Goal: Contribute content: Contribute content

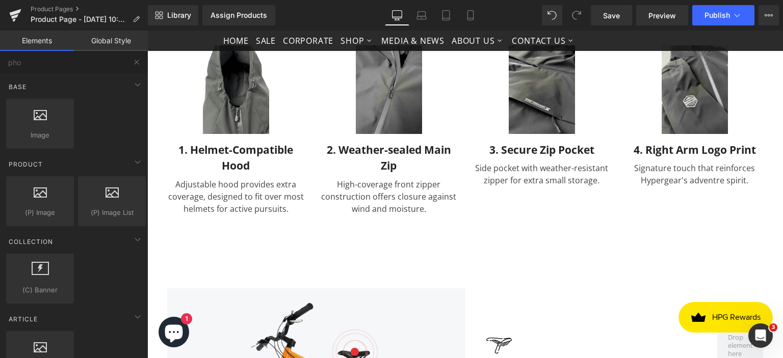
scroll to position [1600, 0]
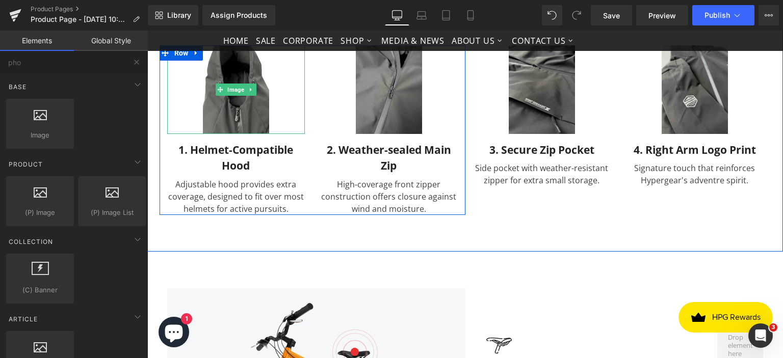
click at [231, 101] on img at bounding box center [236, 89] width 66 height 88
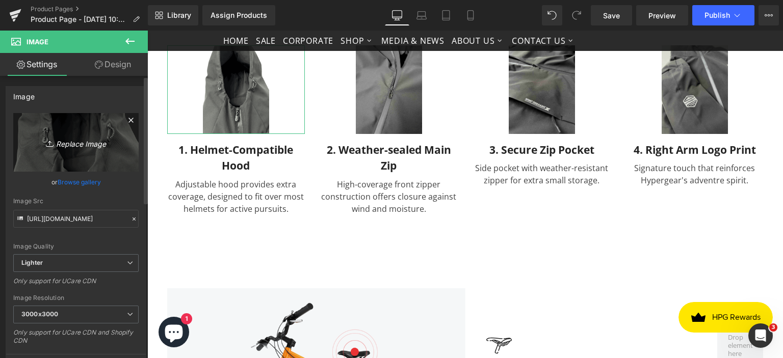
click at [79, 149] on link "Replace Image" at bounding box center [75, 142] width 125 height 59
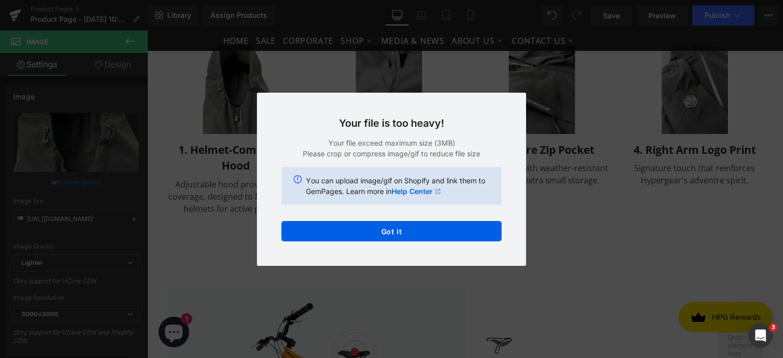
click at [556, 199] on div "Back to Library Insert Your file is too heavy! Your file exceed maximum size (3…" at bounding box center [391, 179] width 783 height 358
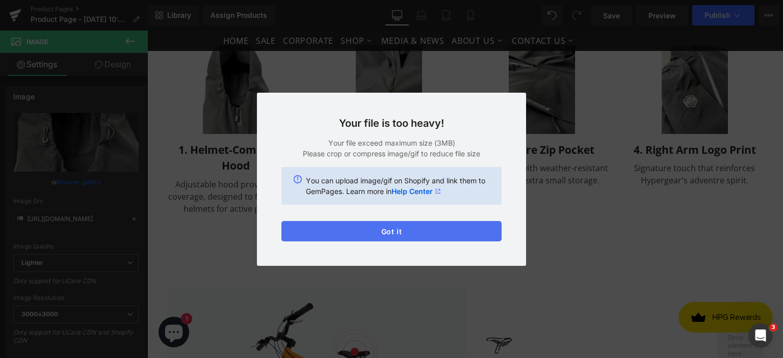
click at [403, 234] on button "Got it" at bounding box center [391, 231] width 220 height 20
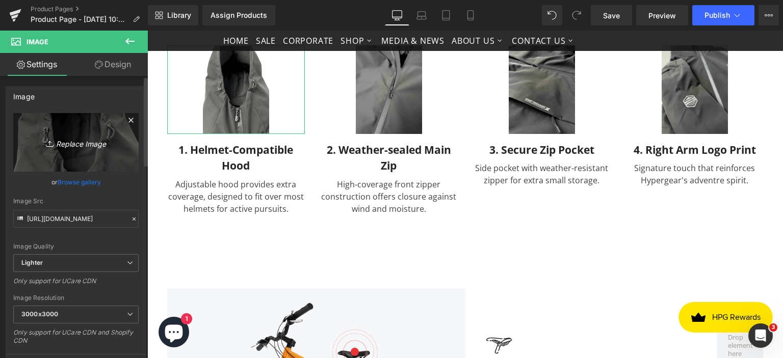
click at [67, 142] on icon "Replace Image" at bounding box center [76, 142] width 82 height 13
type input "C:\fakepath\11_11zon.png"
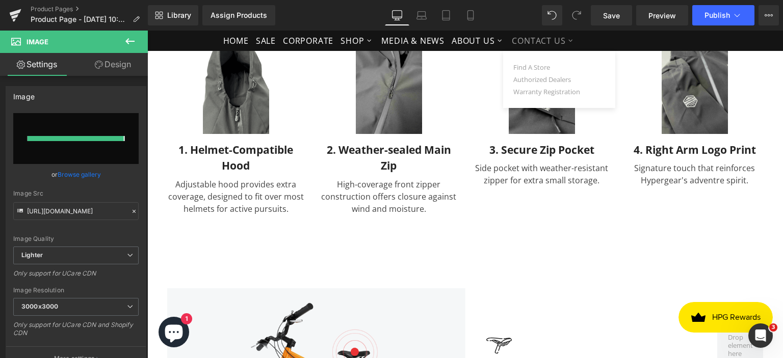
type input "[URL][DOMAIN_NAME]"
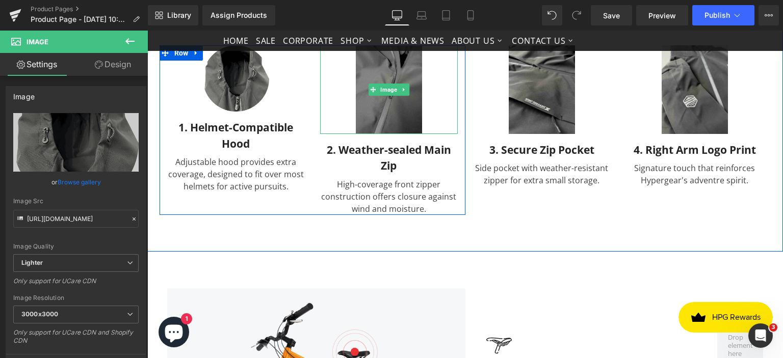
click at [384, 95] on img at bounding box center [389, 89] width 66 height 88
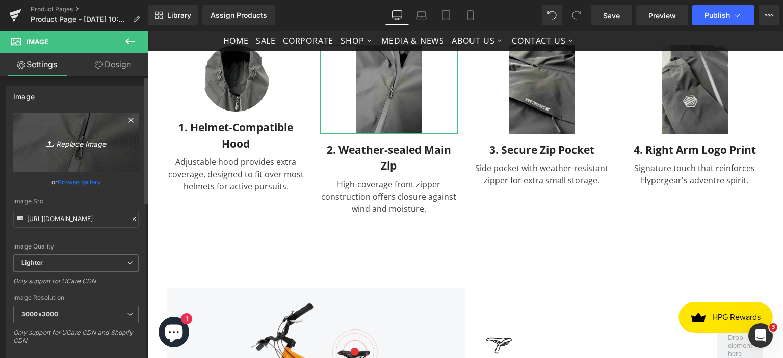
click at [68, 143] on icon "Replace Image" at bounding box center [76, 142] width 82 height 13
type input "C:\fakepath\12_11zon.png"
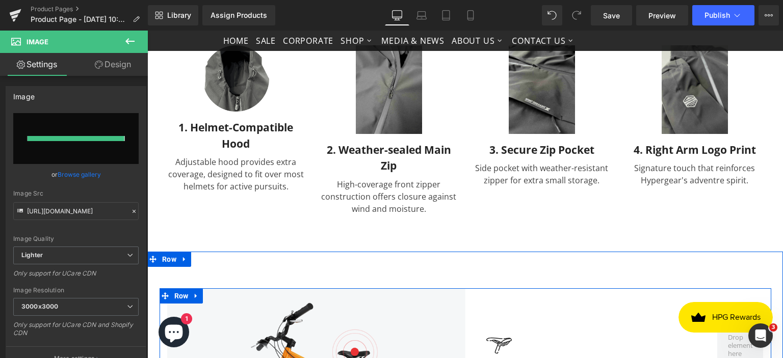
type input "[URL][DOMAIN_NAME]"
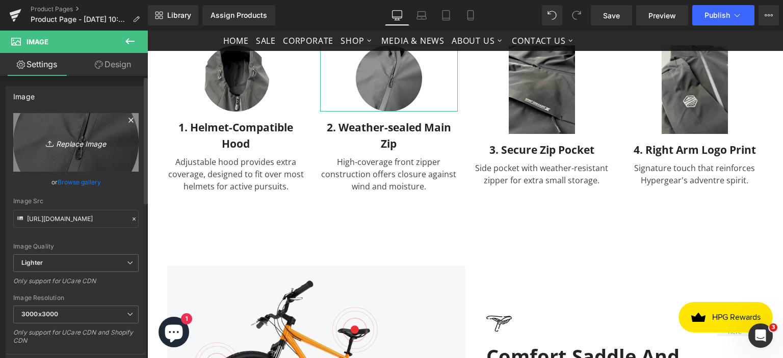
click at [69, 156] on link "Replace Image" at bounding box center [75, 142] width 125 height 59
type input "C:\fakepath\12_11zon.png"
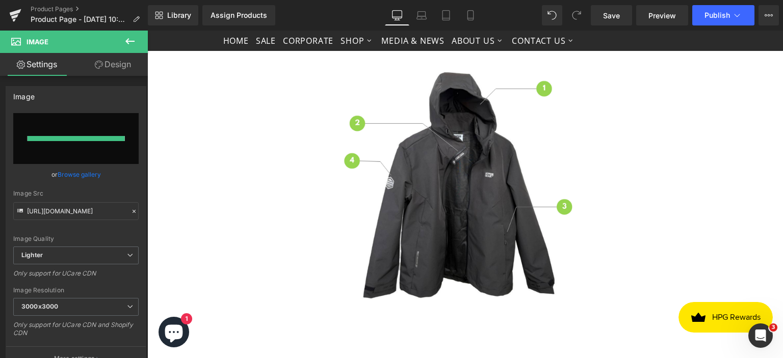
type input "[URL][DOMAIN_NAME]"
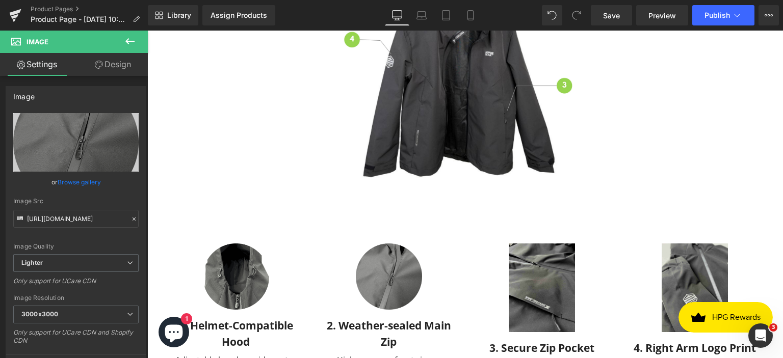
scroll to position [1458, 0]
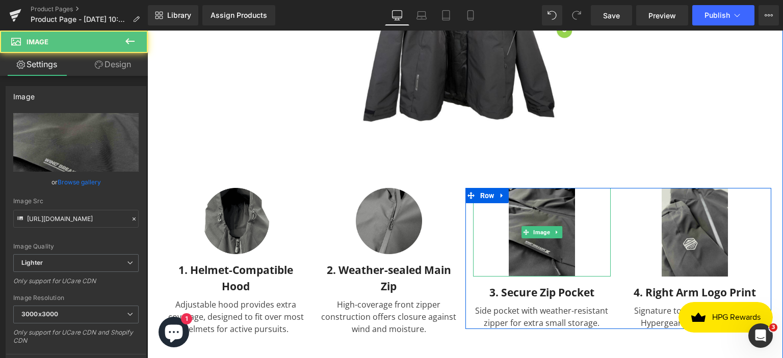
click at [518, 235] on img at bounding box center [541, 232] width 66 height 88
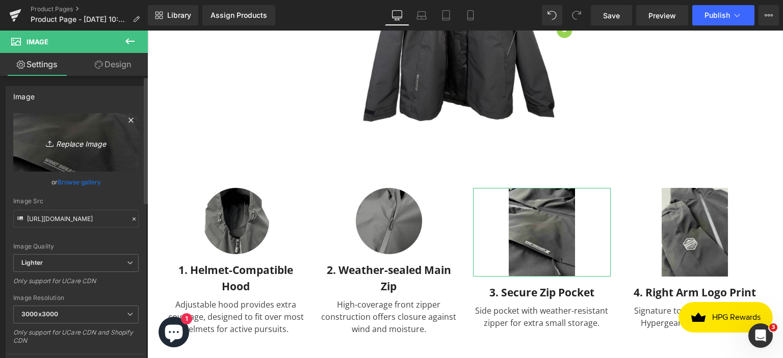
click at [67, 143] on icon "Replace Image" at bounding box center [76, 142] width 82 height 13
type input "C:\fakepath\13_11zon.png"
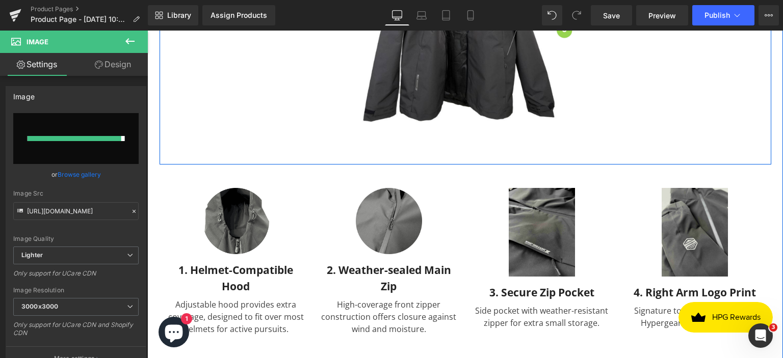
type input "[URL][DOMAIN_NAME]"
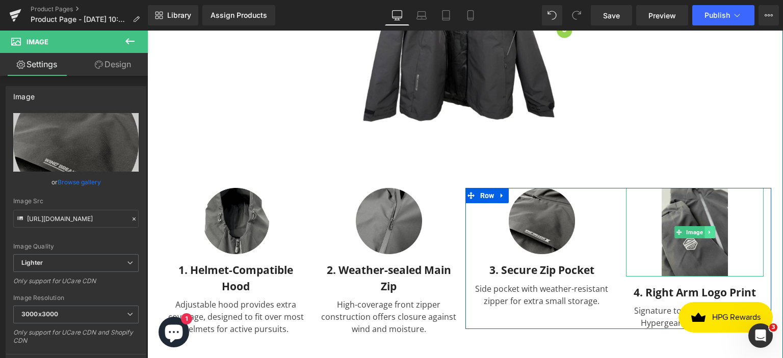
click at [704, 226] on link at bounding box center [709, 232] width 11 height 12
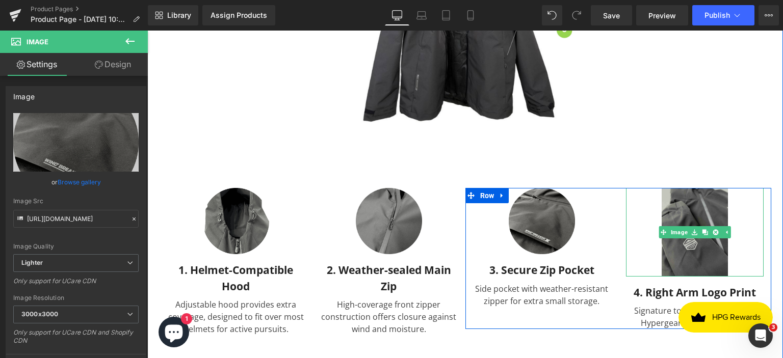
click at [704, 207] on img at bounding box center [694, 232] width 66 height 88
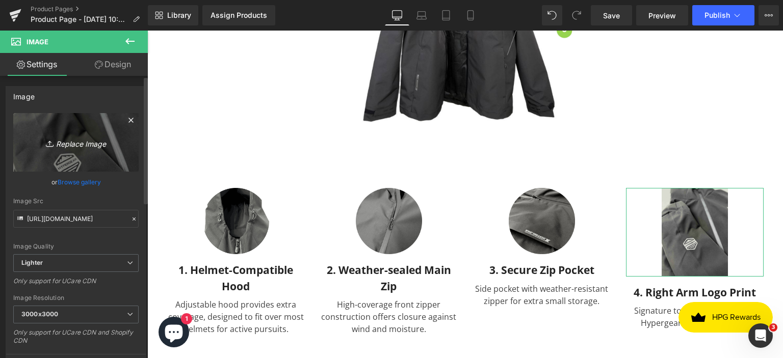
click at [106, 152] on link "Replace Image" at bounding box center [75, 142] width 125 height 59
type input "C:\fakepath\14_11zon.png"
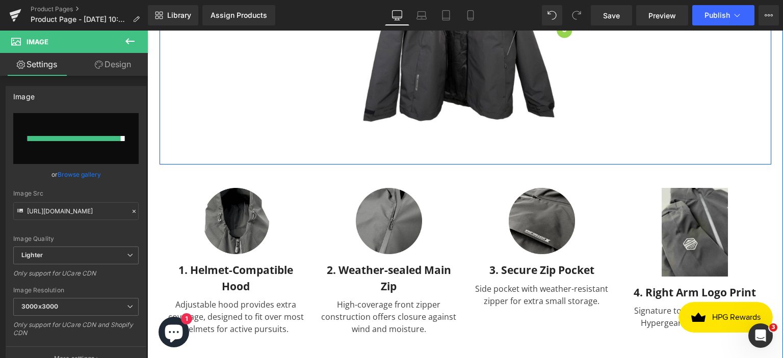
type input "[URL][DOMAIN_NAME]"
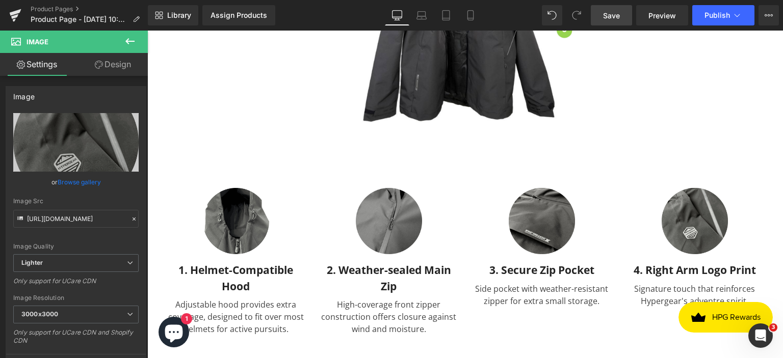
click at [608, 19] on span "Save" at bounding box center [611, 15] width 17 height 11
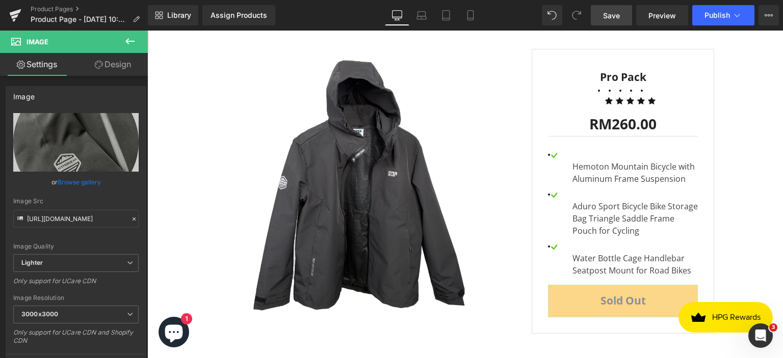
scroll to position [2755, 0]
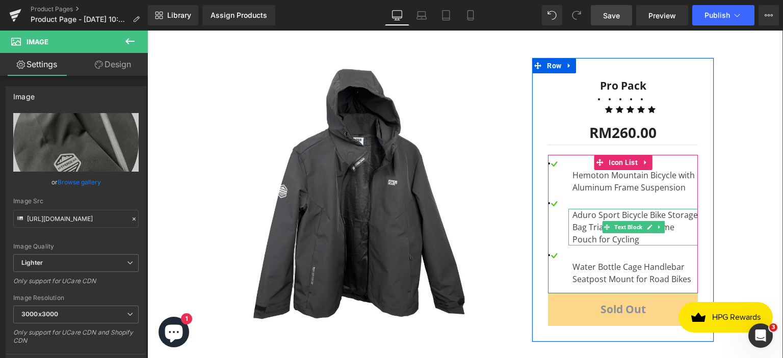
click at [683, 224] on div "Aduro Sport Bicycle Bike Storage Bag Triangle Saddle Frame Pouch for Cycling" at bounding box center [632, 227] width 129 height 37
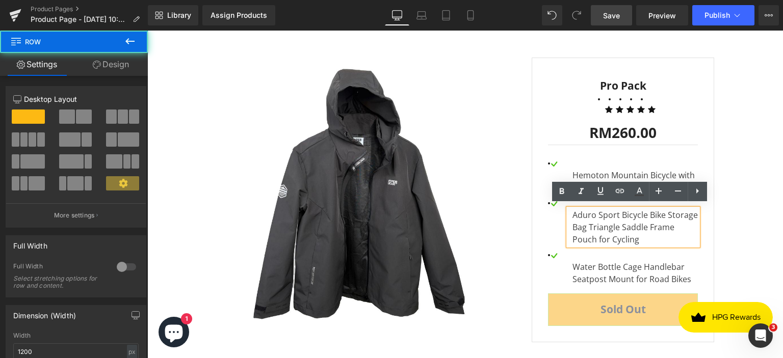
click at [732, 194] on div "Sale Off (P) Image RM0 RM260.00 SALE -25900% (P) Price Pro Pack Text Block Icon…" at bounding box center [464, 188] width 611 height 317
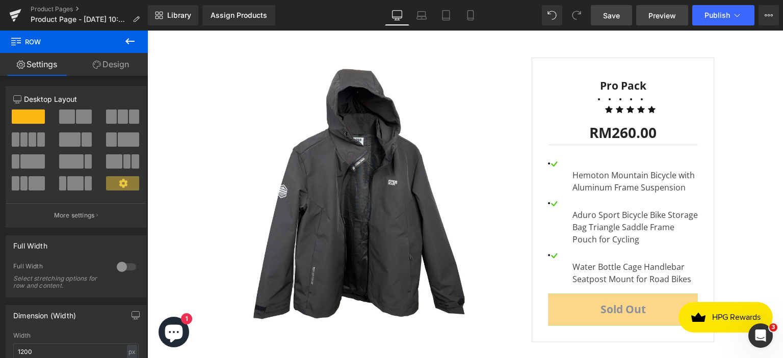
click at [657, 11] on span "Preview" at bounding box center [662, 15] width 28 height 11
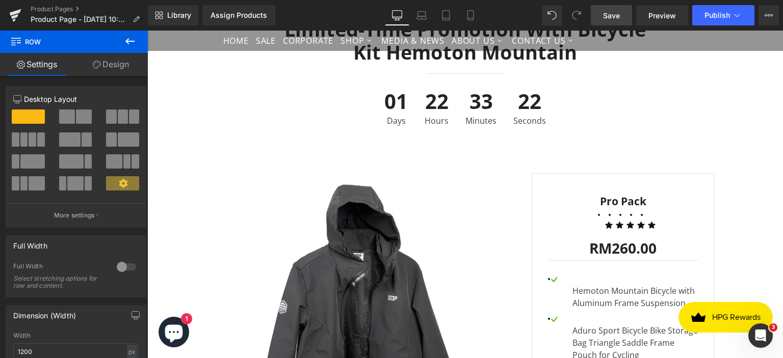
scroll to position [2617, 0]
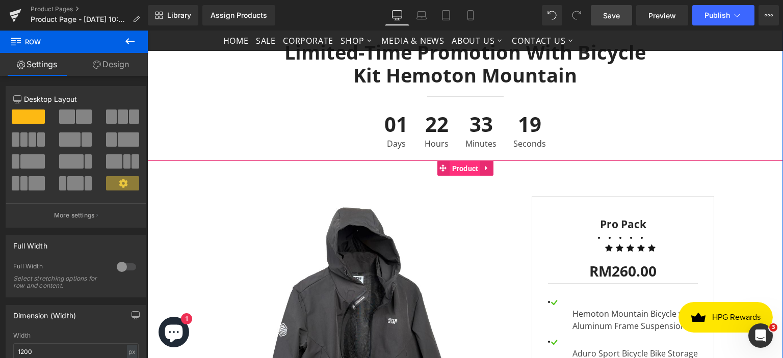
click at [455, 166] on span "Product" at bounding box center [465, 168] width 32 height 15
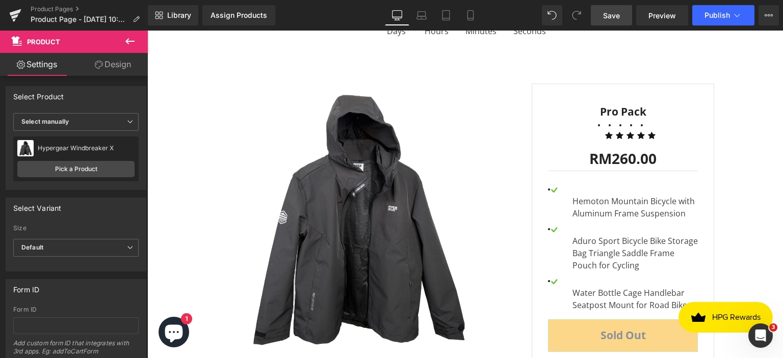
scroll to position [2734, 0]
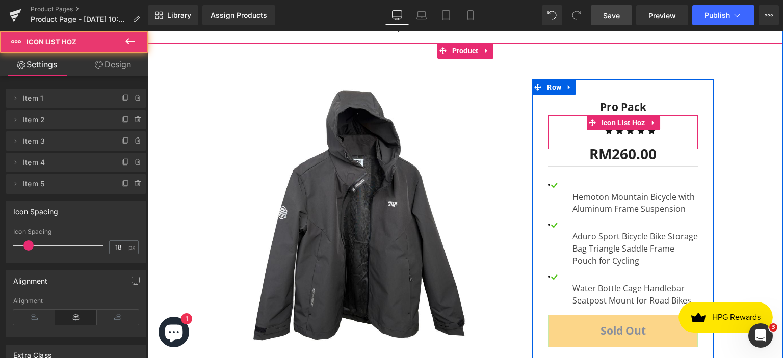
click at [659, 119] on ul "Icon Icon Icon Icon Icon" at bounding box center [623, 128] width 150 height 26
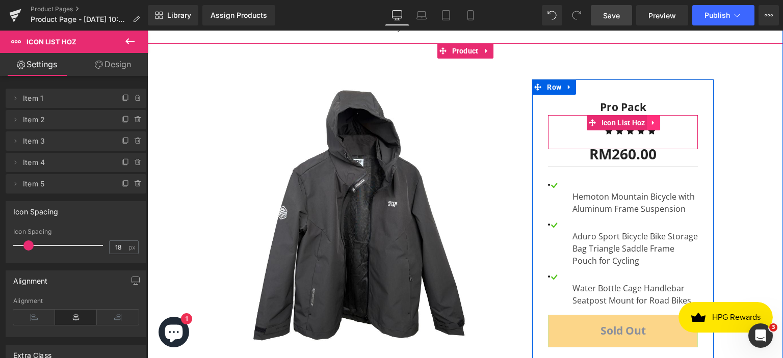
click at [647, 118] on link at bounding box center [653, 122] width 13 height 15
click at [657, 119] on icon at bounding box center [660, 122] width 7 height 7
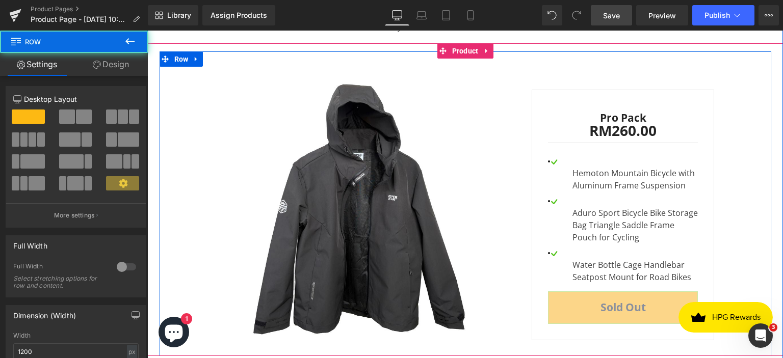
click at [761, 159] on div "Sale Off (P) Image RM0 RM260.00 SALE -25900% (P) Price Pro Pack Text Block RM26…" at bounding box center [464, 203] width 611 height 305
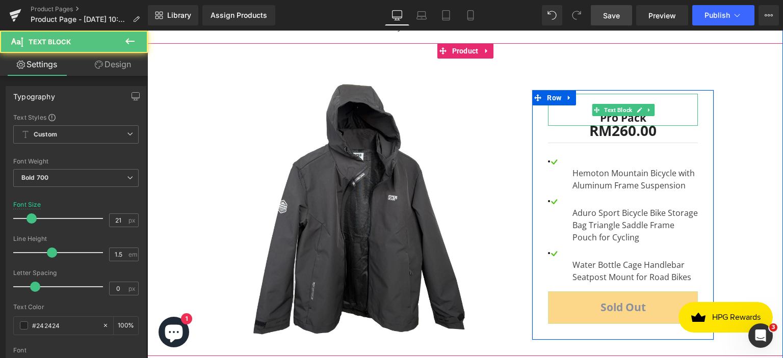
click at [628, 112] on div "Pro Pack" at bounding box center [623, 110] width 150 height 33
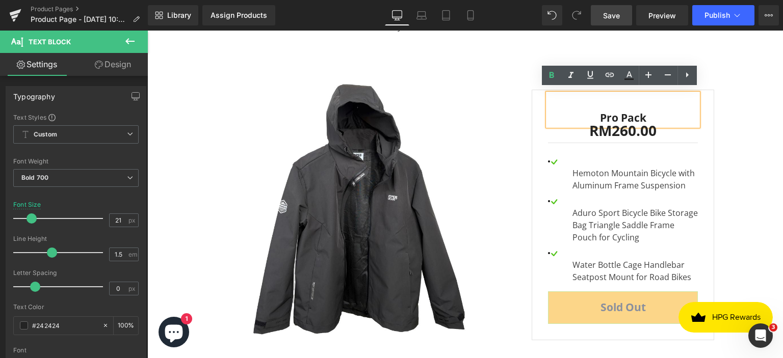
click at [755, 121] on div "Sale Off (P) Image RM0 RM260.00 SALE -25900% (P) Price Pro Pack Text Block RM26…" at bounding box center [464, 203] width 611 height 305
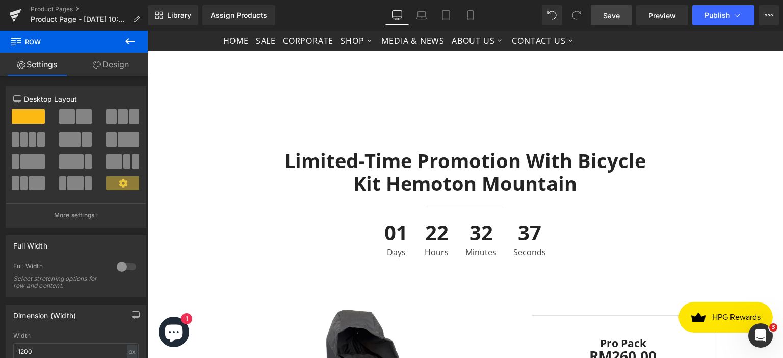
scroll to position [2494, 0]
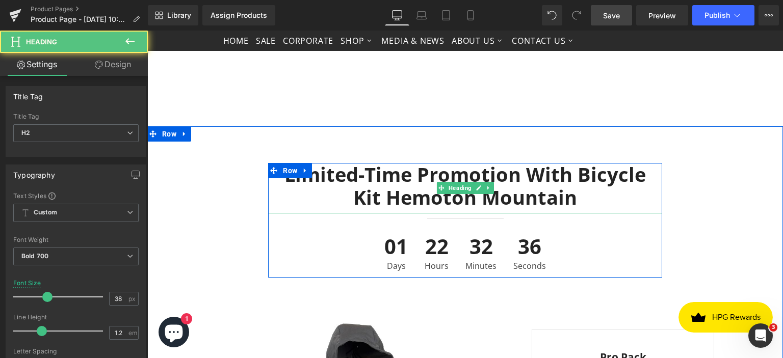
click at [442, 167] on h2 "Limited-time Promotion With Bicycle Kit Hemoton Mountain" at bounding box center [464, 186] width 393 height 46
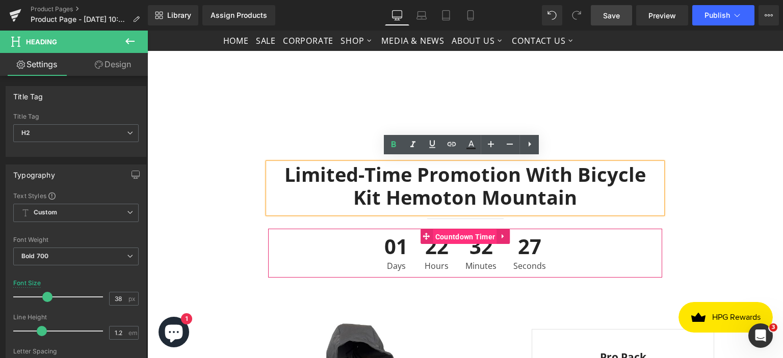
click at [477, 230] on span "Countdown Timer" at bounding box center [465, 236] width 65 height 15
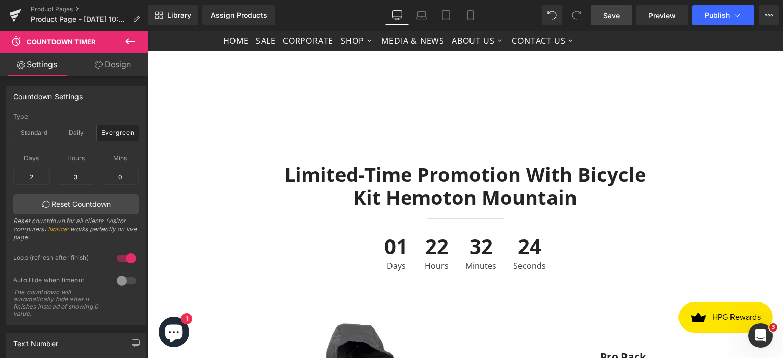
click at [130, 39] on icon at bounding box center [130, 41] width 12 height 12
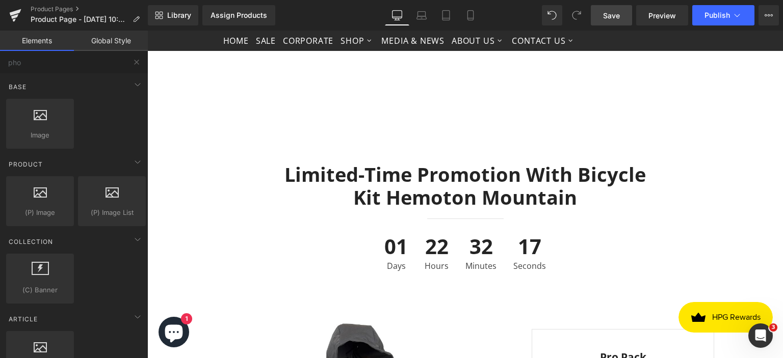
click at [93, 130] on div "Row rows, columns, layouts, div Heading headings, titles, h1,h2,h3,h4,h5,h6 Tex…" at bounding box center [76, 124] width 144 height 54
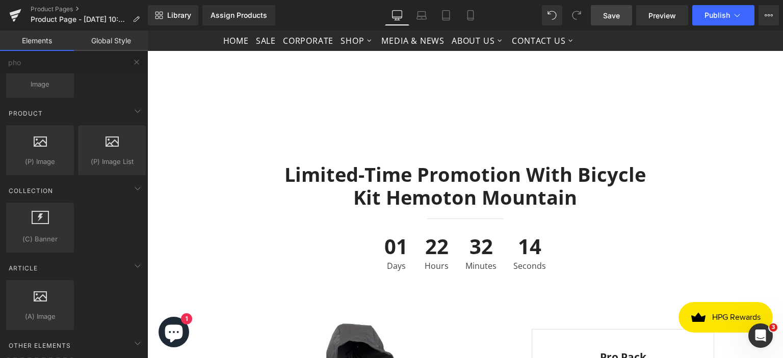
scroll to position [0, 0]
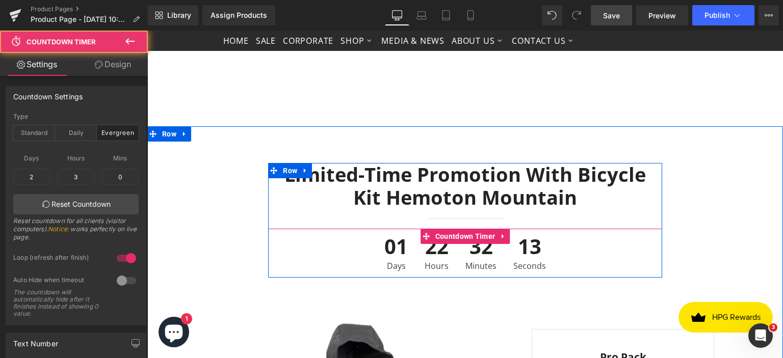
click at [328, 235] on div "01 Days 22 Hours 32 Minutes 13 Seconds" at bounding box center [464, 253] width 393 height 49
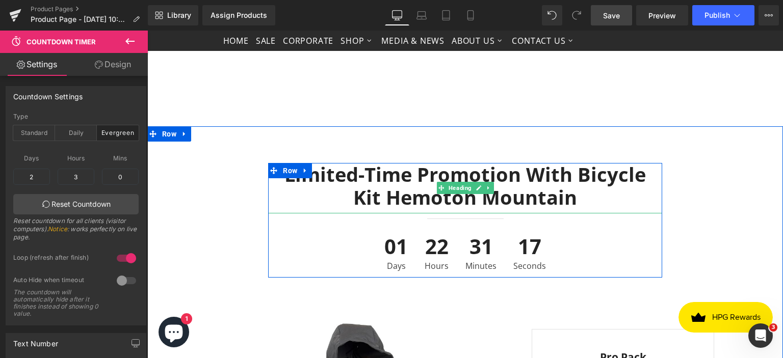
click at [564, 197] on h2 "Limited-time Promotion With Bicycle Kit Hemoton Mountain" at bounding box center [464, 186] width 393 height 46
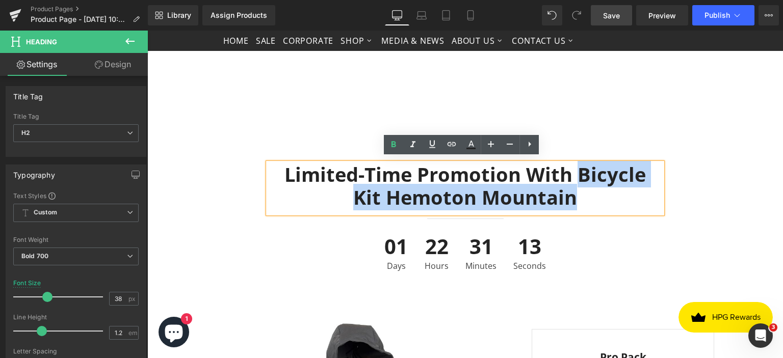
drag, startPoint x: 564, startPoint y: 197, endPoint x: 560, endPoint y: 173, distance: 24.2
click at [560, 173] on h2 "Limited-time Promotion With Bicycle Kit Hemoton Mountain" at bounding box center [464, 186] width 393 height 46
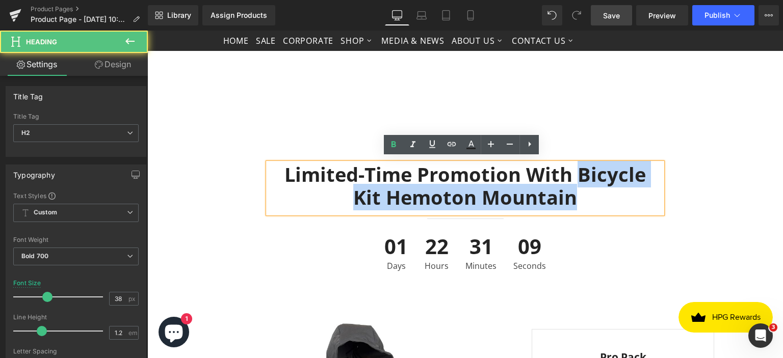
click at [560, 189] on h2 "Limited-time Promotion With Bicycle Kit Hemoton Mountain" at bounding box center [464, 186] width 393 height 46
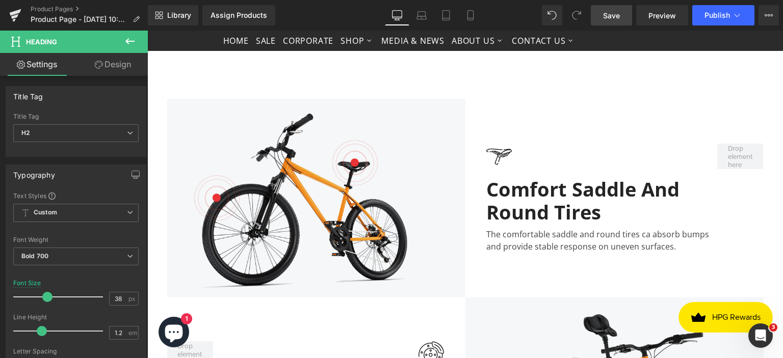
scroll to position [1772, 0]
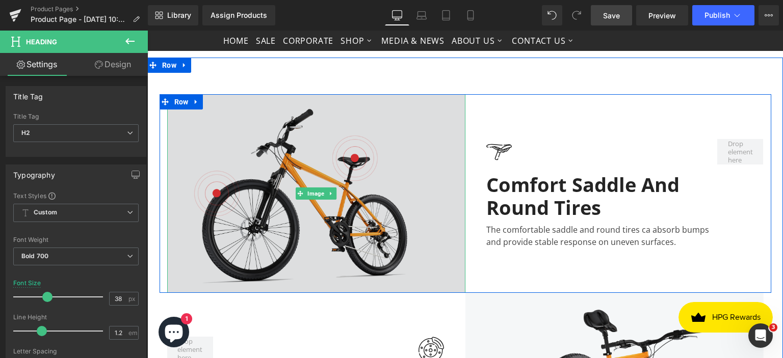
click at [334, 246] on img at bounding box center [316, 193] width 298 height 198
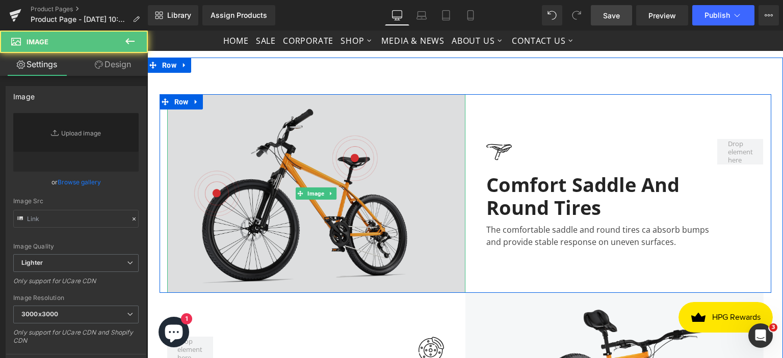
type input "[URL][DOMAIN_NAME]"
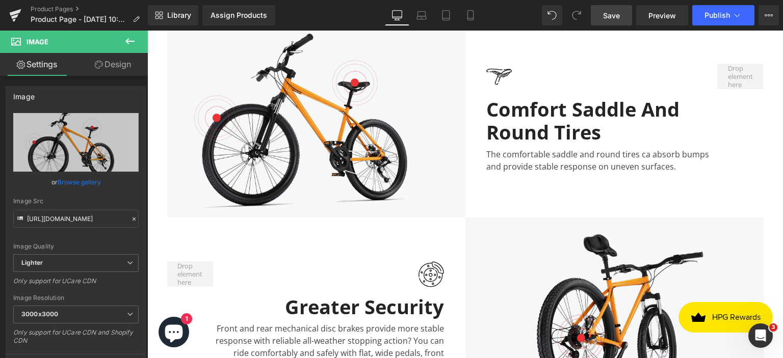
scroll to position [1843, 0]
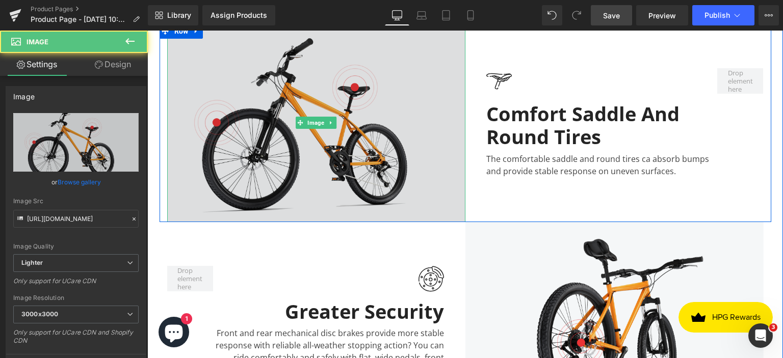
click at [307, 108] on img at bounding box center [316, 122] width 298 height 198
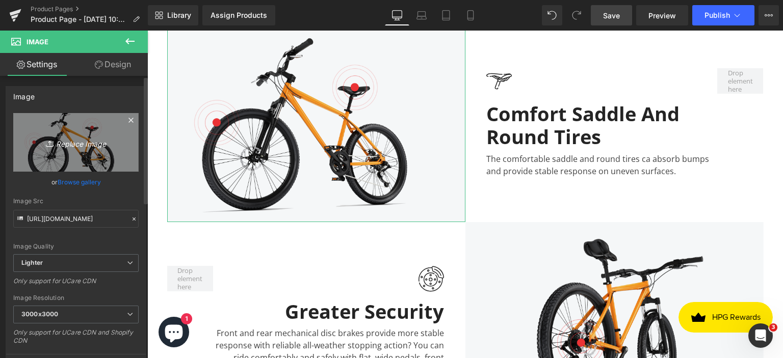
click at [95, 127] on link "Replace Image" at bounding box center [75, 142] width 125 height 59
type input "C:\fakepath\Size (1).png"
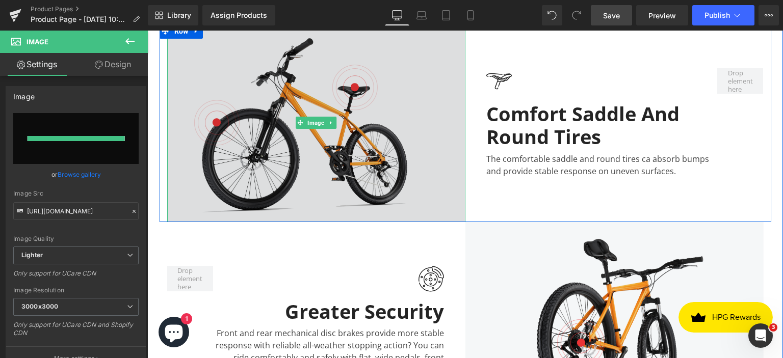
type input "[URL][DOMAIN_NAME]"
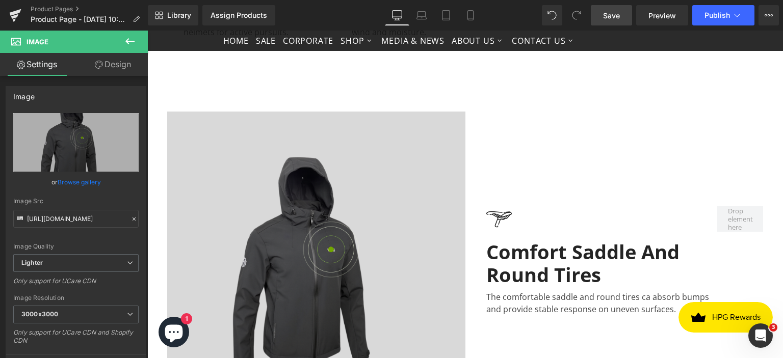
scroll to position [1750, 0]
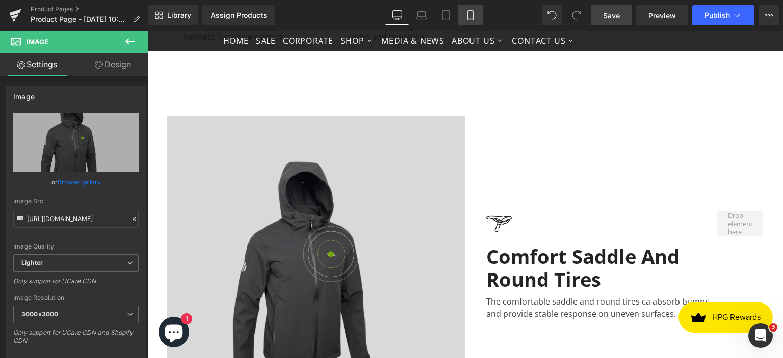
click at [469, 16] on icon at bounding box center [470, 15] width 10 height 10
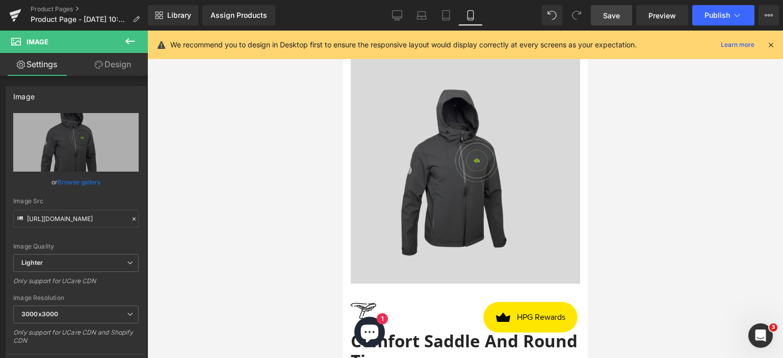
scroll to position [2650, 0]
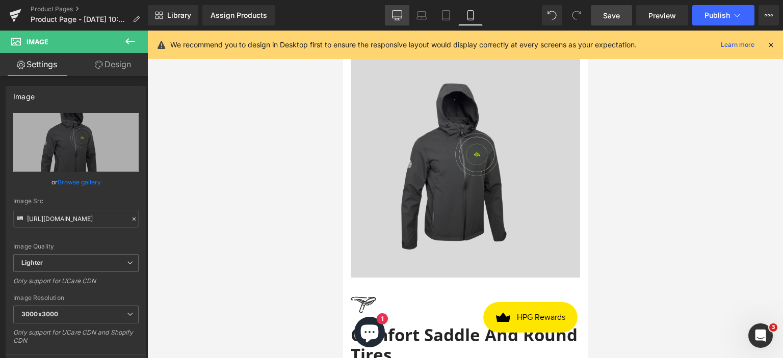
click at [400, 12] on icon at bounding box center [397, 15] width 10 height 10
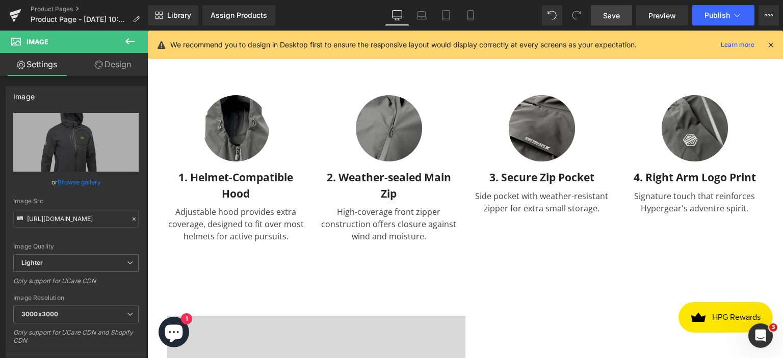
scroll to position [1531, 0]
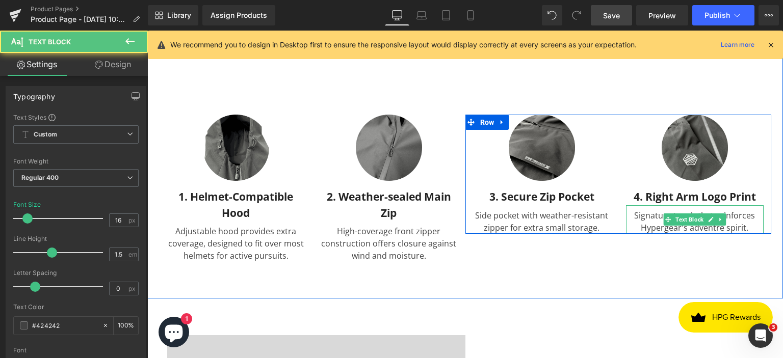
click at [711, 222] on div "Signature touch that reinforces Hypergear's adventre spirit." at bounding box center [695, 219] width 138 height 29
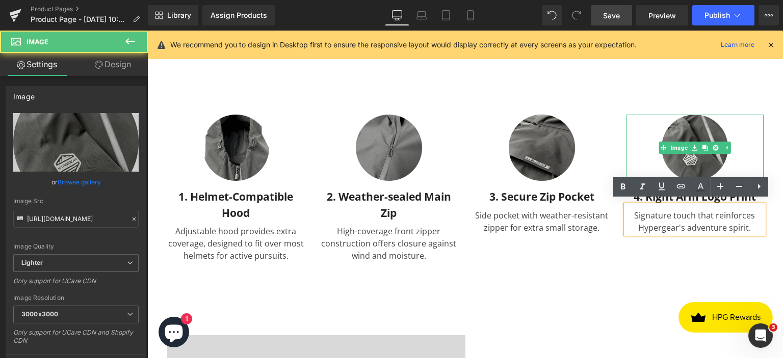
click at [754, 156] on div at bounding box center [695, 148] width 138 height 66
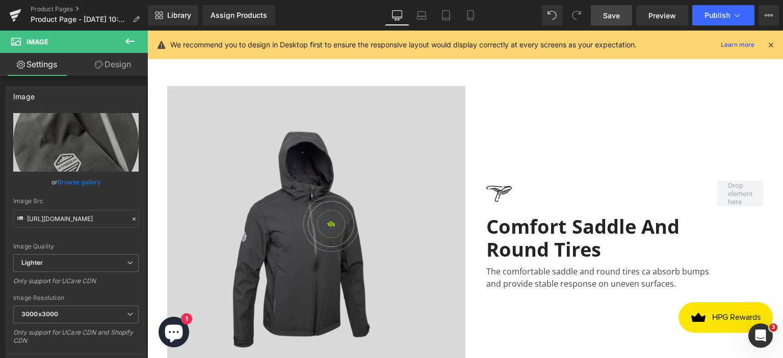
scroll to position [1809, 0]
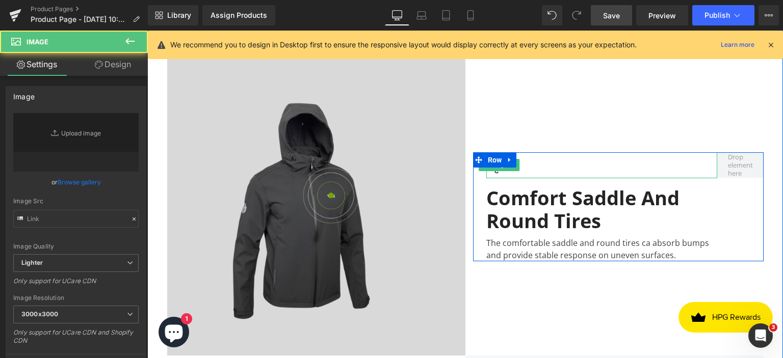
type input "[URL][DOMAIN_NAME]"
click at [554, 159] on div at bounding box center [601, 165] width 231 height 26
click at [556, 157] on div at bounding box center [601, 165] width 231 height 26
click at [528, 159] on div at bounding box center [601, 165] width 231 height 26
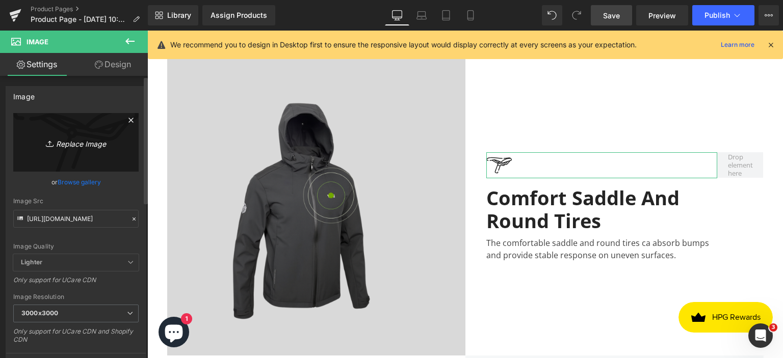
click at [86, 139] on icon "Replace Image" at bounding box center [76, 142] width 82 height 13
type input "C:\fakepath\Untitled design (90).png"
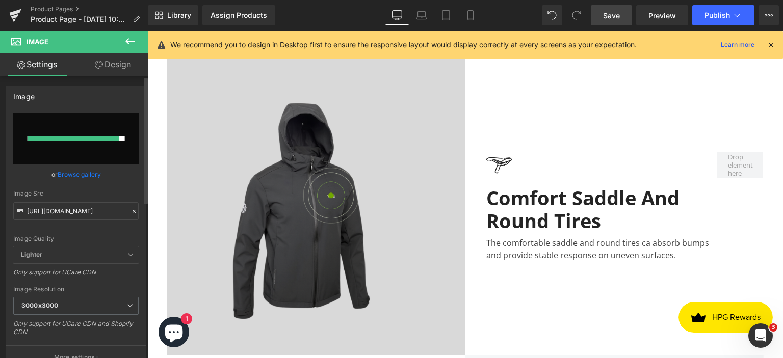
type input "[URL][DOMAIN_NAME]"
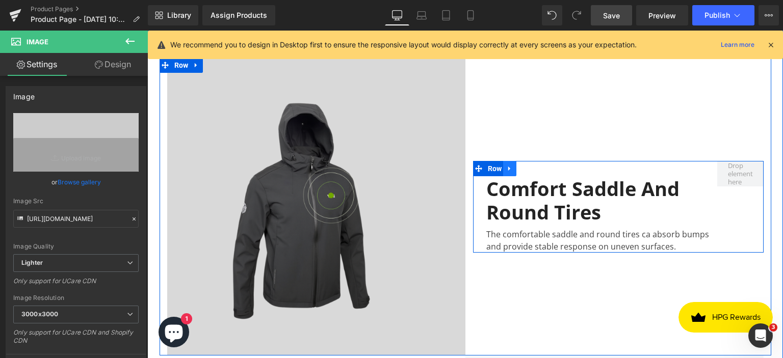
click at [506, 165] on icon at bounding box center [509, 169] width 7 height 8
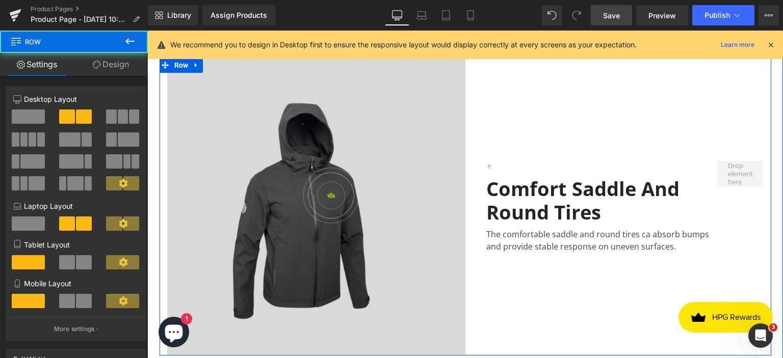
click at [505, 129] on div "Image Comfort Saddle And Round Tires Heading The comfortable saddle and round t…" at bounding box center [618, 207] width 306 height 298
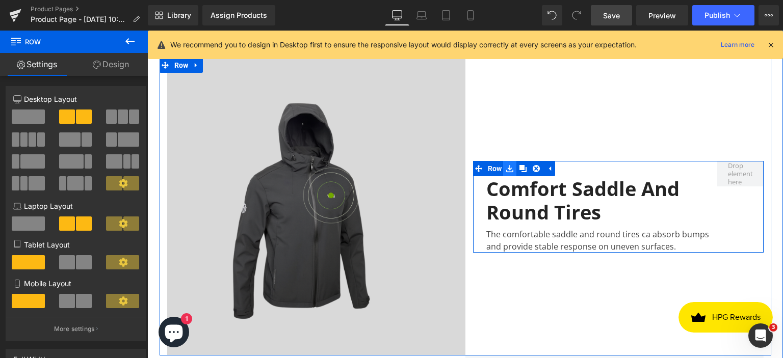
click at [506, 165] on icon at bounding box center [509, 168] width 7 height 7
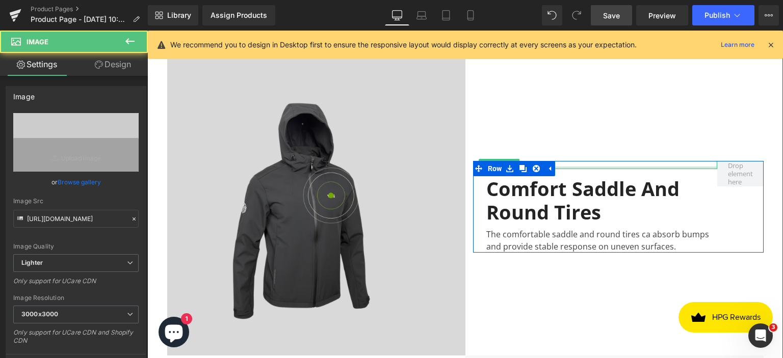
click at [583, 167] on div at bounding box center [601, 168] width 231 height 3
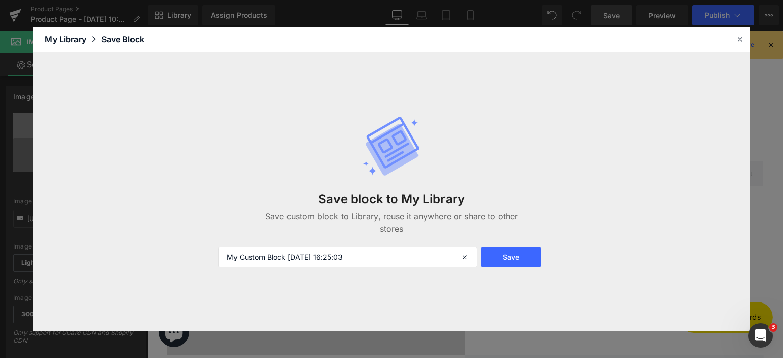
click at [58, 138] on div "Save block to My Library Save custom block to Library, reuse it anywhere or sha…" at bounding box center [391, 191] width 717 height 279
click at [740, 41] on icon at bounding box center [739, 39] width 9 height 9
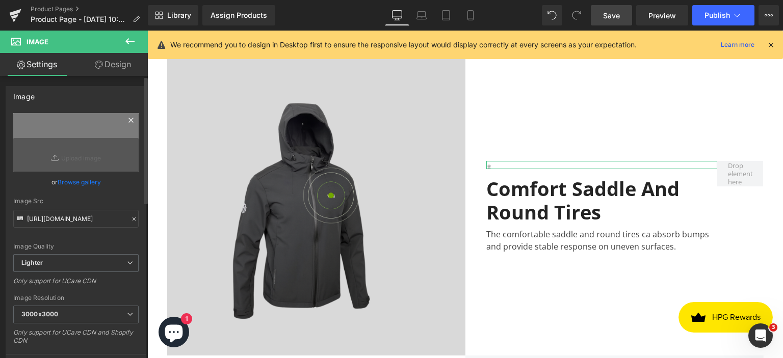
click at [57, 155] on icon at bounding box center [56, 158] width 10 height 10
type input "C:\fakepath\Untitled design (91).png"
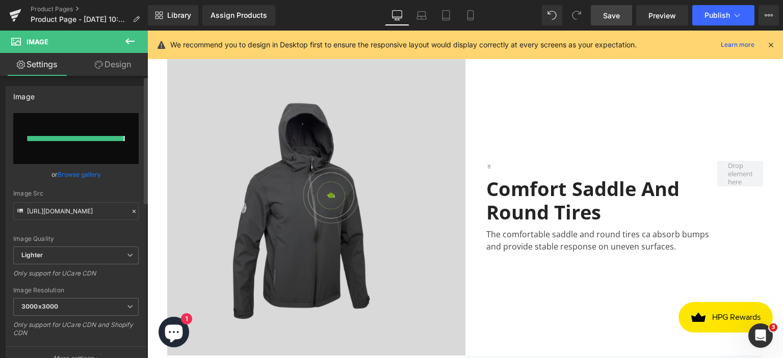
type input "[URL][DOMAIN_NAME]"
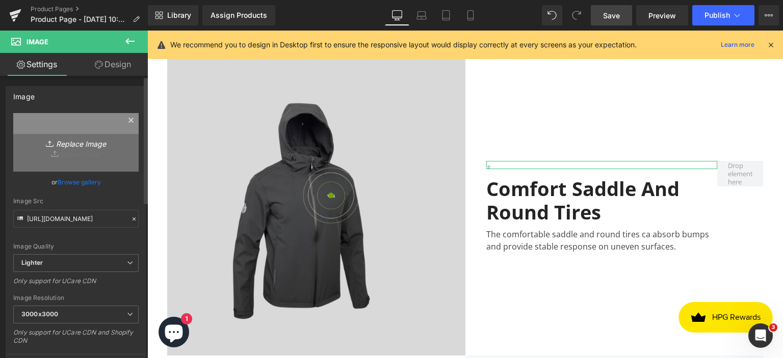
click at [92, 160] on link "Replace Image" at bounding box center [75, 142] width 125 height 59
type input "C:\fakepath\Untitled design (91).png"
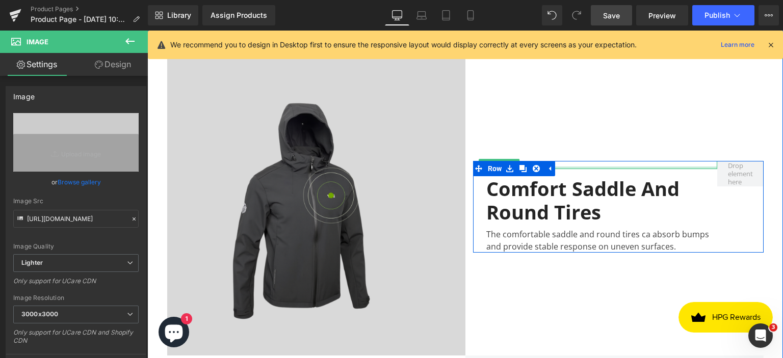
click at [584, 167] on div at bounding box center [601, 168] width 231 height 3
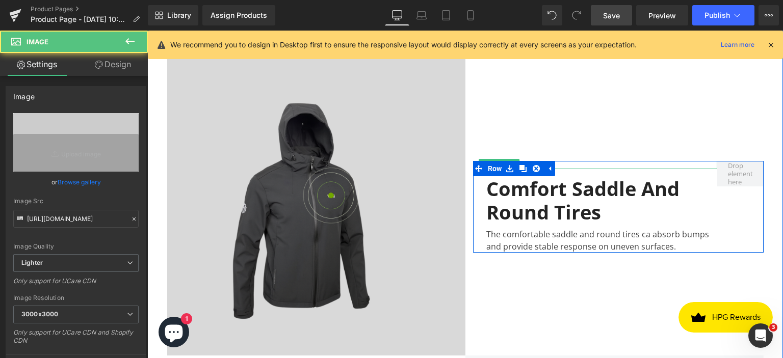
click at [571, 161] on div at bounding box center [601, 165] width 231 height 8
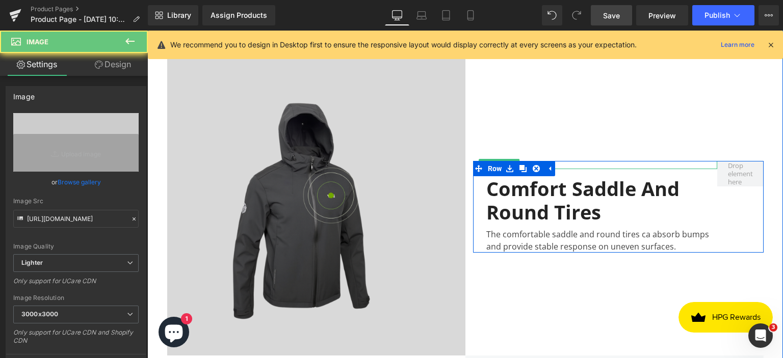
click at [571, 161] on div at bounding box center [601, 165] width 231 height 8
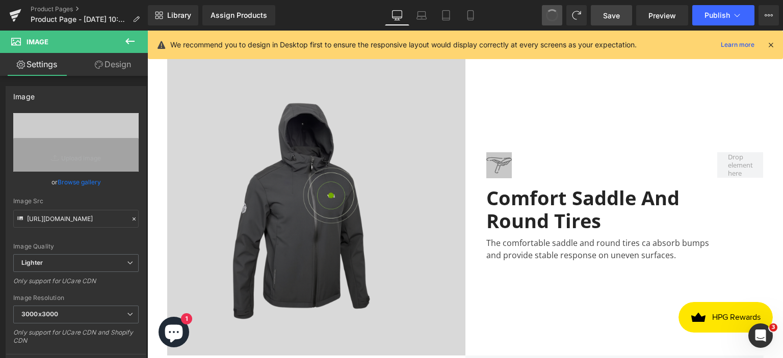
type input "[URL][DOMAIN_NAME]"
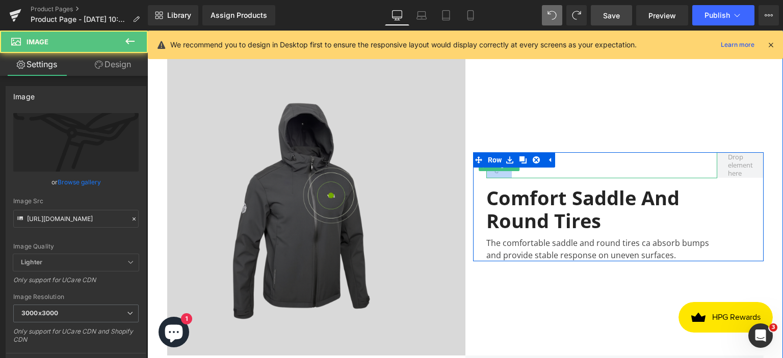
click at [569, 160] on div at bounding box center [601, 165] width 231 height 26
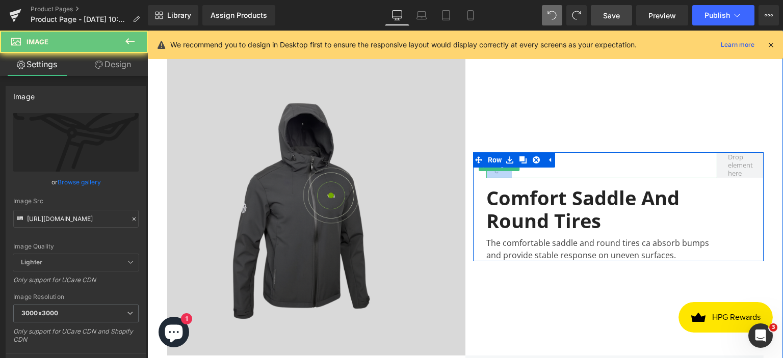
click at [569, 160] on div at bounding box center [601, 165] width 231 height 26
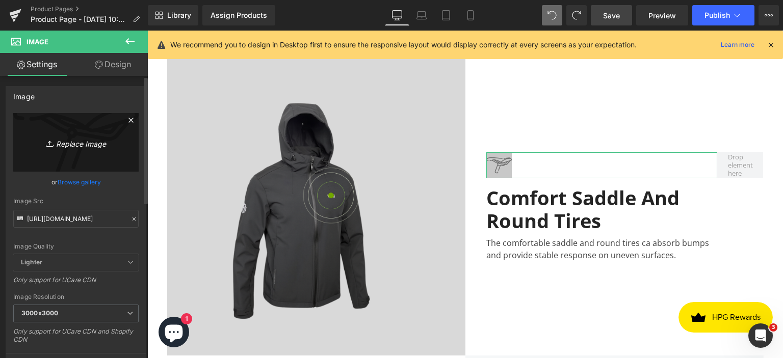
click at [80, 147] on icon "Replace Image" at bounding box center [76, 142] width 82 height 13
type input "C:\fakepath\Untitled design (92).png"
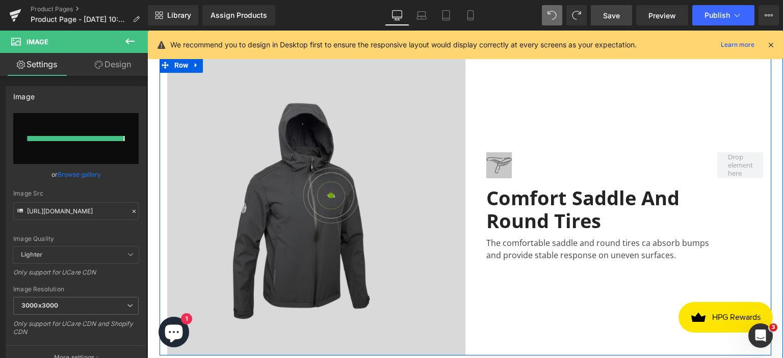
type input "[URL][DOMAIN_NAME]"
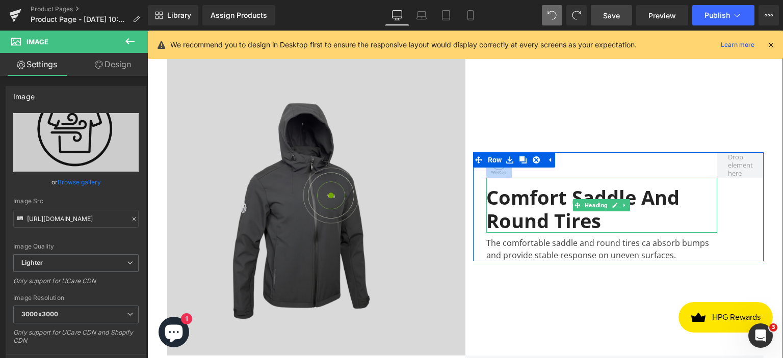
click at [550, 197] on div "Comfort Saddle And Round Tires" at bounding box center [601, 205] width 231 height 55
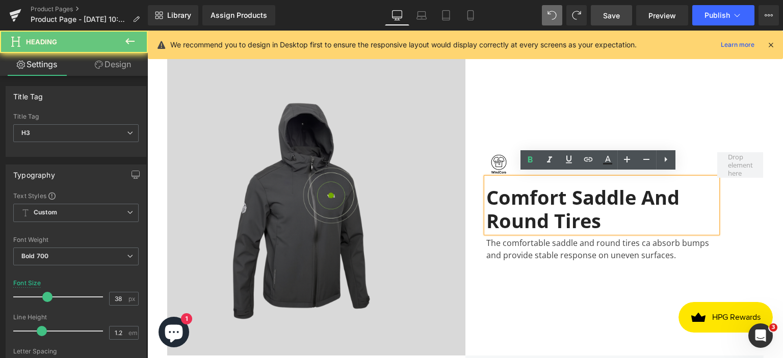
click at [550, 197] on div "Comfort Saddle And Round Tires" at bounding box center [601, 205] width 231 height 55
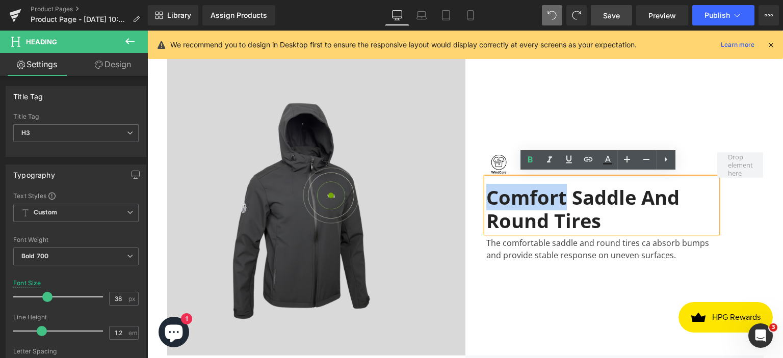
click at [550, 197] on div "Comfort Saddle And Round Tires" at bounding box center [601, 205] width 231 height 55
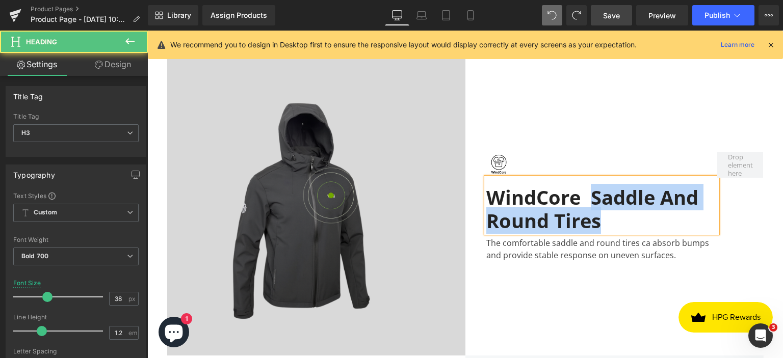
drag, startPoint x: 595, startPoint y: 217, endPoint x: 588, endPoint y: 203, distance: 15.5
click at [588, 203] on div "WindCore Saddle And Round Tires" at bounding box center [601, 205] width 231 height 55
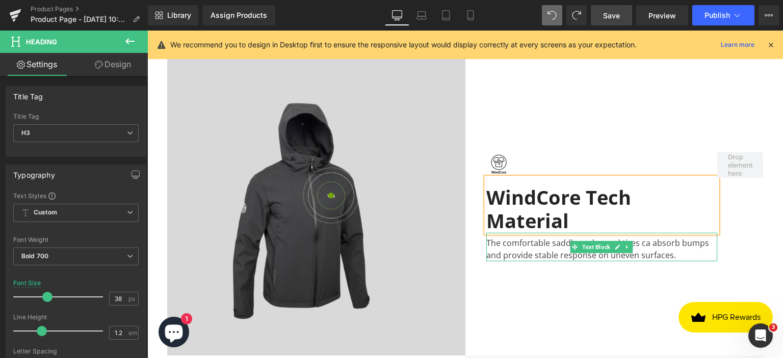
click at [538, 246] on div "The comfortable saddle and round tires ca absorb bumps and provide stable respo…" at bounding box center [601, 247] width 231 height 29
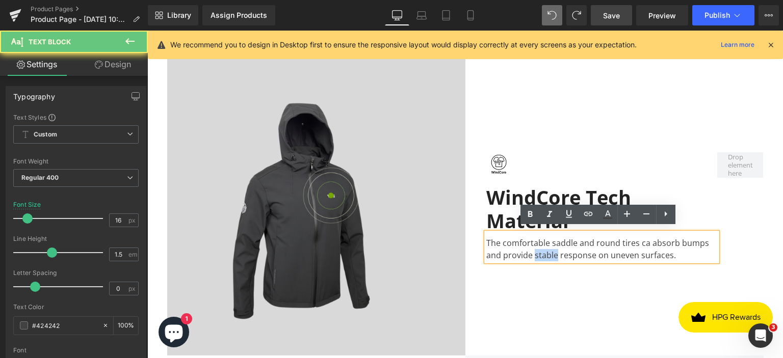
click at [538, 246] on div "The comfortable saddle and round tires ca absorb bumps and provide stable respo…" at bounding box center [601, 247] width 231 height 29
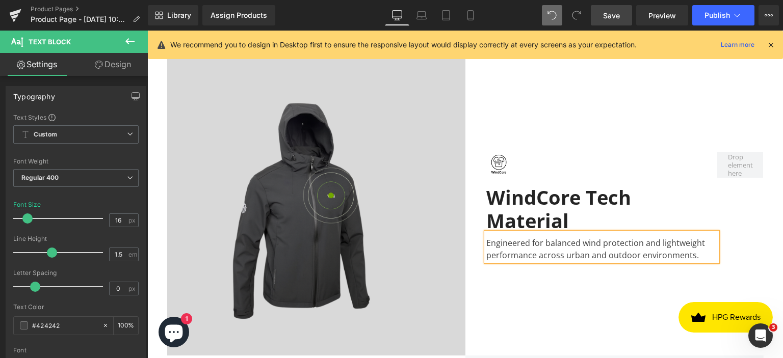
scroll to position [1848, 0]
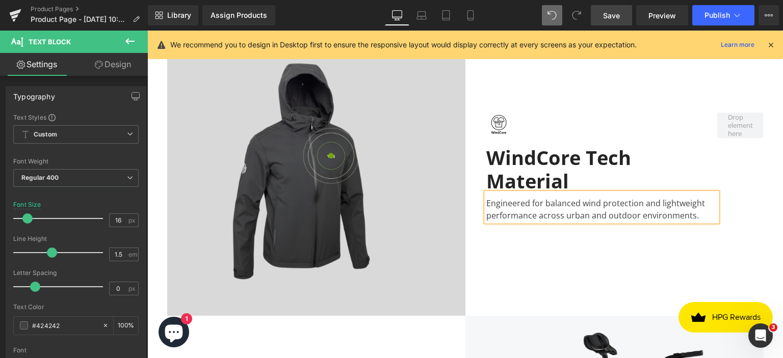
click at [615, 284] on div "Image WindCore Tech Material Heading Engineered for balanced wind protection an…" at bounding box center [618, 167] width 306 height 298
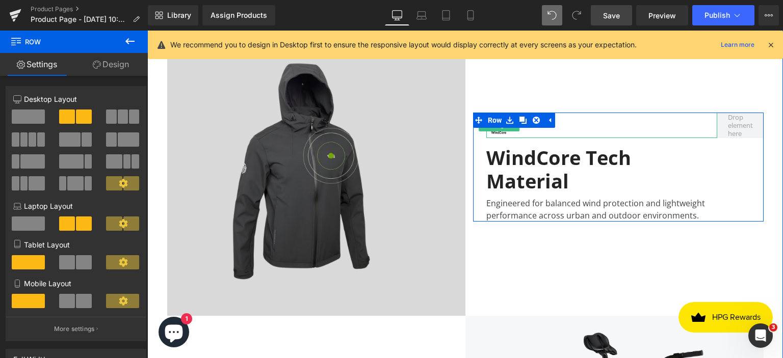
click at [558, 114] on div at bounding box center [601, 125] width 231 height 25
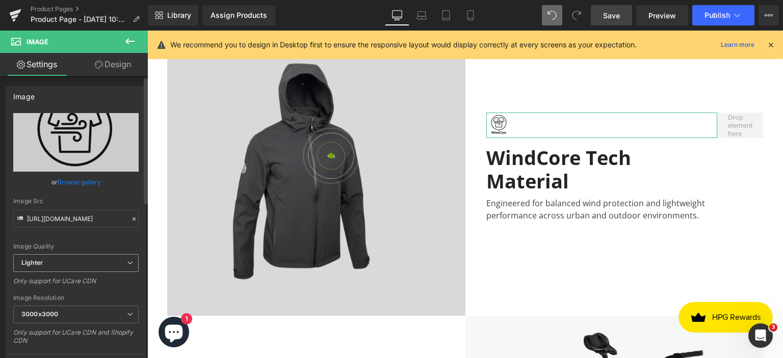
click at [121, 264] on span "Lighter" at bounding box center [75, 263] width 125 height 18
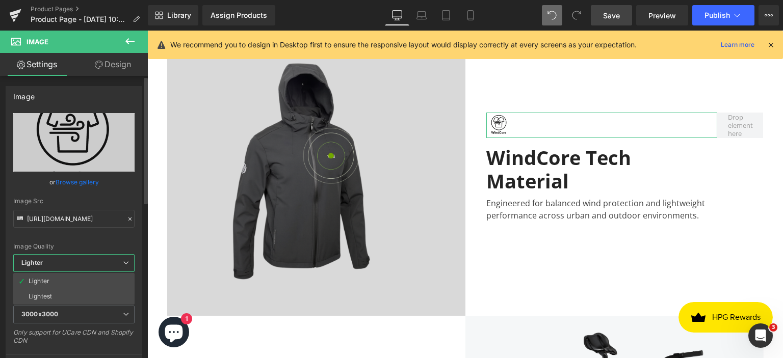
click at [121, 264] on span "Lighter" at bounding box center [73, 263] width 121 height 18
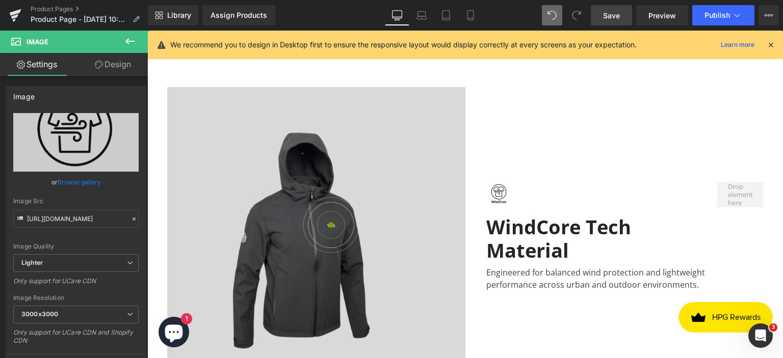
scroll to position [1765, 0]
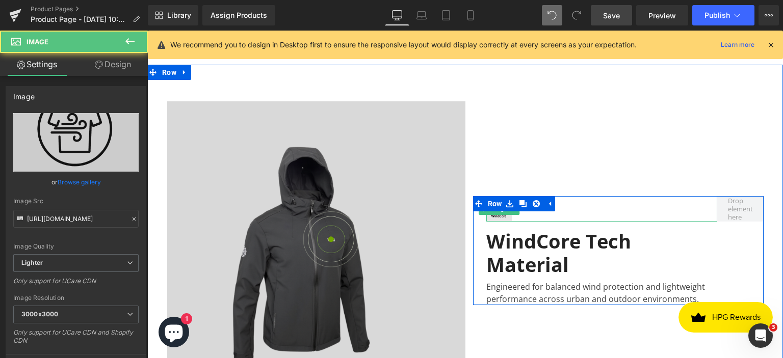
click at [503, 212] on img at bounding box center [498, 208] width 25 height 25
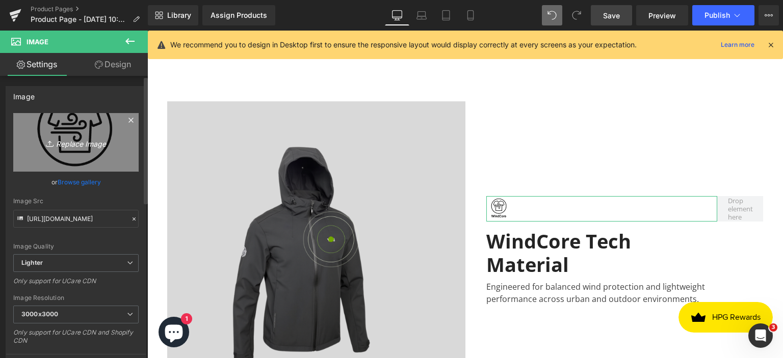
click at [90, 159] on link "Replace Image" at bounding box center [75, 142] width 125 height 59
type input "C:\fakepath\Untitled design (93).png"
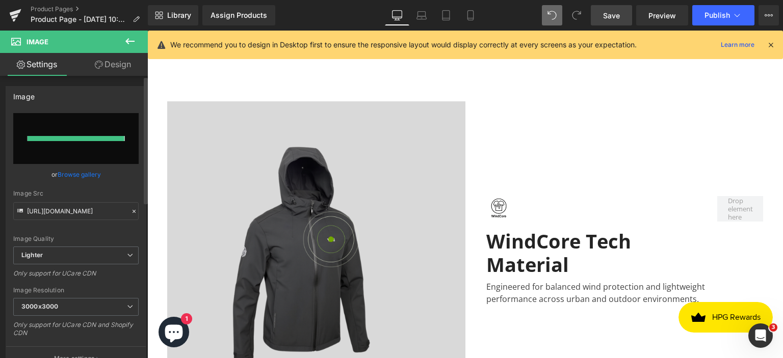
type input "[URL][DOMAIN_NAME]"
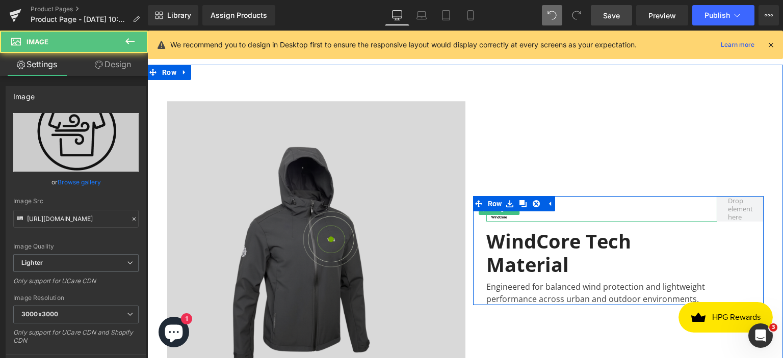
click at [577, 211] on div at bounding box center [601, 208] width 231 height 25
click at [607, 203] on div at bounding box center [601, 208] width 231 height 25
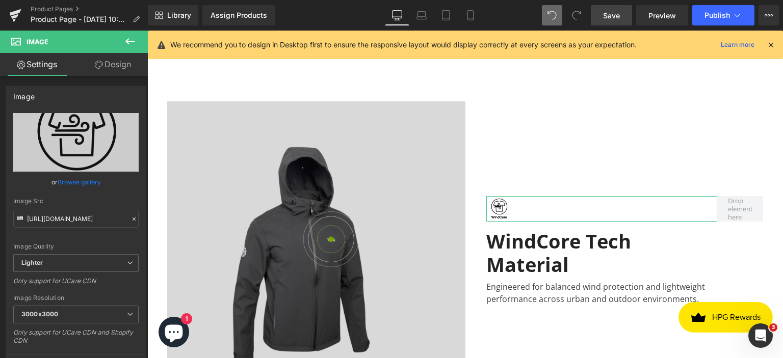
click at [106, 69] on link "Design" at bounding box center [113, 64] width 74 height 23
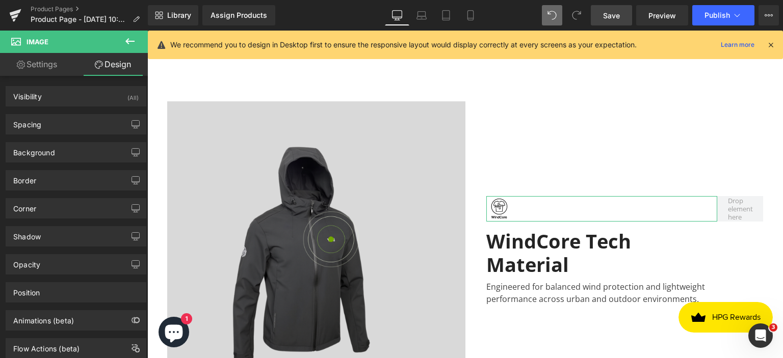
click at [48, 70] on link "Settings" at bounding box center [37, 64] width 74 height 23
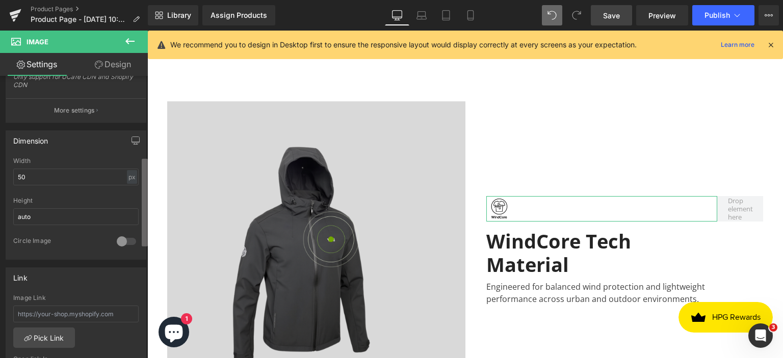
scroll to position [258, 0]
click at [145, 218] on b at bounding box center [145, 203] width 6 height 88
click at [58, 213] on input "auto" at bounding box center [75, 214] width 125 height 17
type input "a"
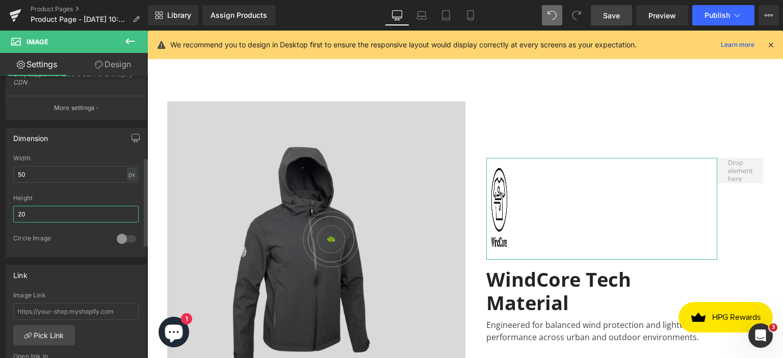
type input "2"
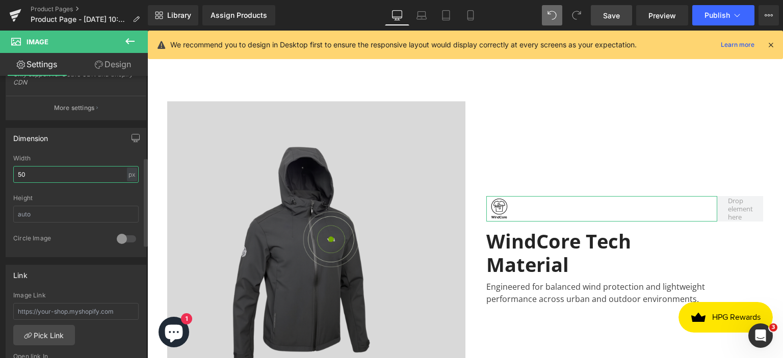
click at [37, 172] on input "50" at bounding box center [75, 174] width 125 height 17
type input "5"
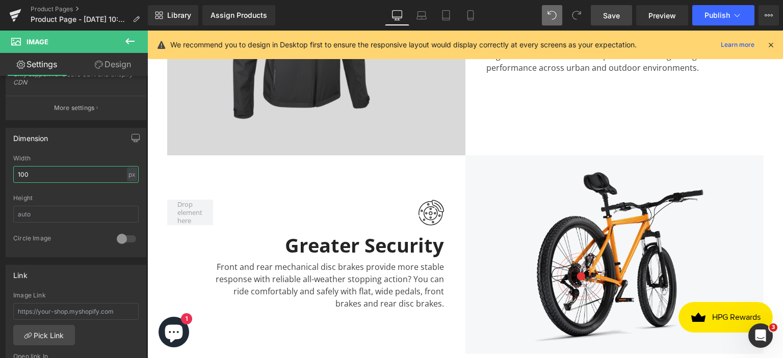
scroll to position [2028, 0]
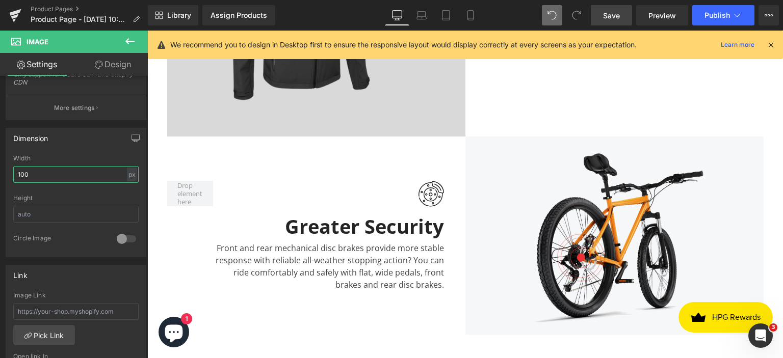
type input "100"
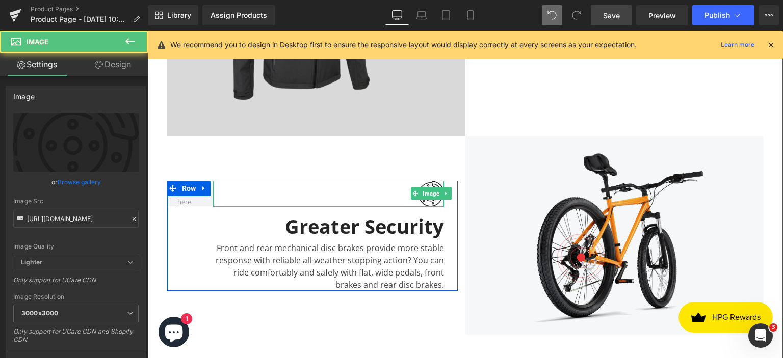
click at [359, 189] on div at bounding box center [328, 194] width 231 height 26
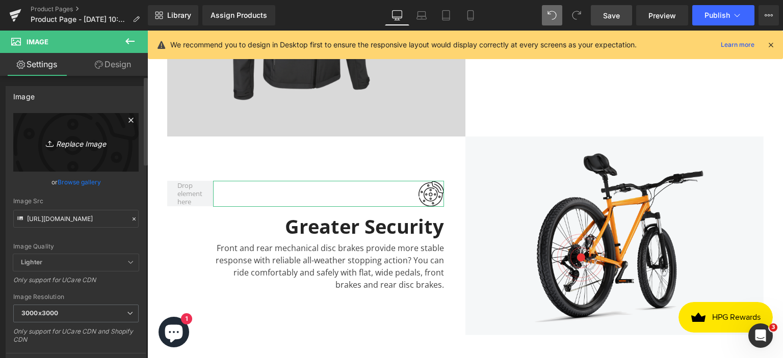
click at [91, 149] on link "Replace Image" at bounding box center [75, 142] width 125 height 59
type input "C:\fakepath\Untitled design (94).png"
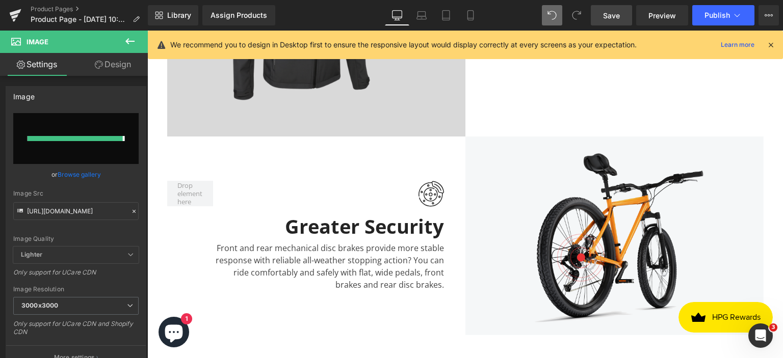
type input "[URL][DOMAIN_NAME]"
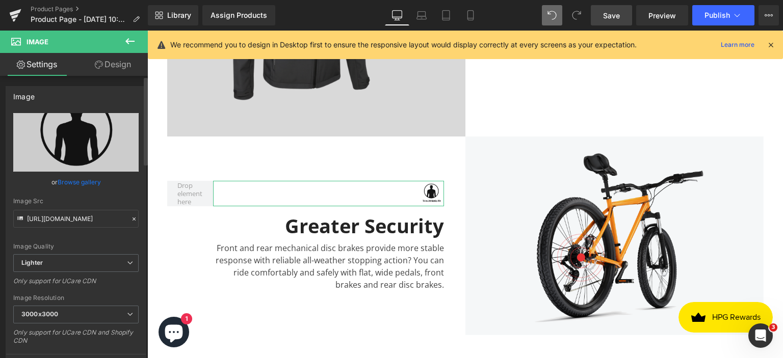
click at [143, 110] on div "Image [URL][DOMAIN_NAME] Replace Image Upload image or Browse gallery Image Src…" at bounding box center [76, 228] width 152 height 300
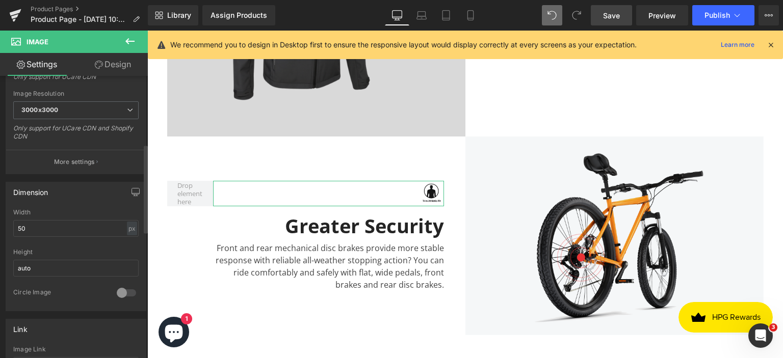
scroll to position [227, 0]
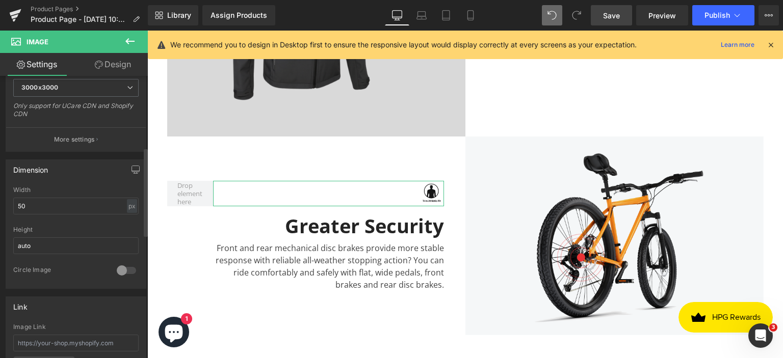
click at [51, 183] on div "Dimension 50px Width 50 px % px auto Height auto 0 Circle Image" at bounding box center [76, 223] width 141 height 129
click at [33, 204] on input "50" at bounding box center [75, 206] width 125 height 17
type input "5"
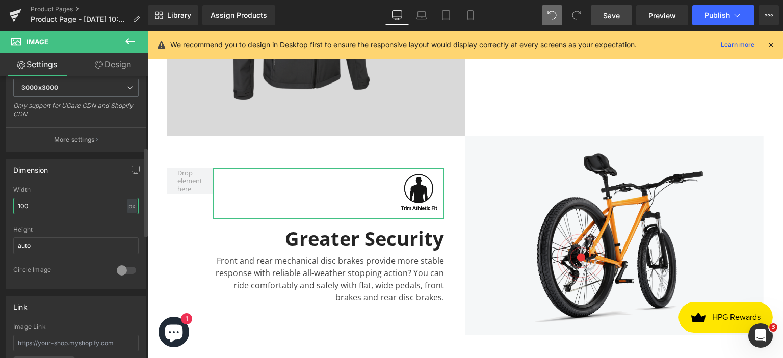
type input "100"
click at [73, 179] on div "Dimension 100px Width 100 px % px auto Height auto 0 Circle Image" at bounding box center [76, 223] width 141 height 129
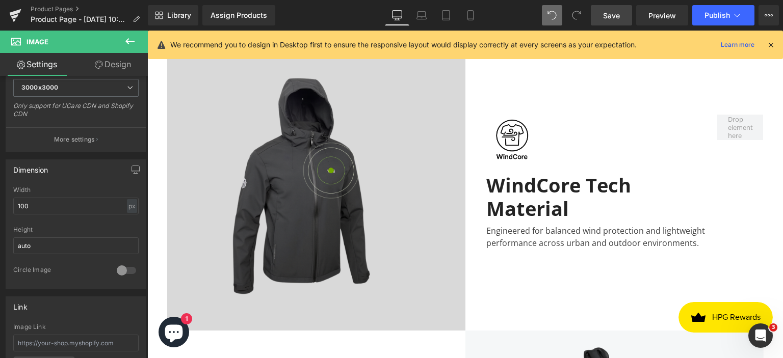
scroll to position [1824, 0]
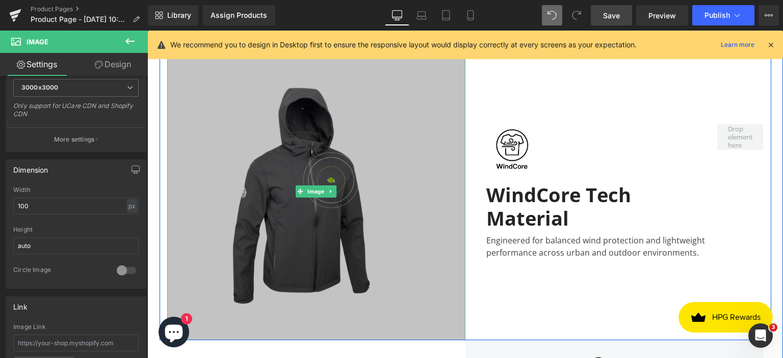
click at [389, 263] on img at bounding box center [316, 191] width 298 height 298
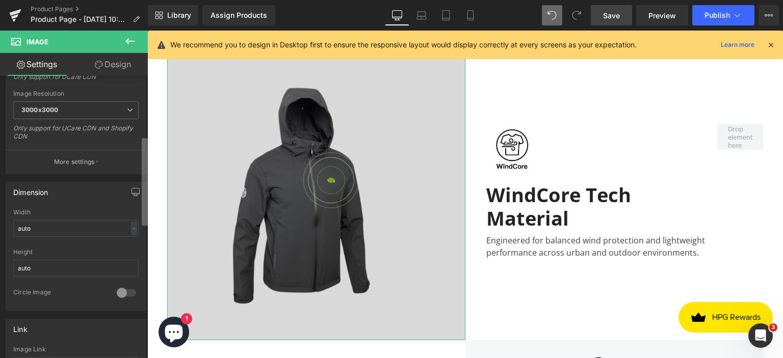
scroll to position [210, 0]
click at [145, 206] on b at bounding box center [145, 188] width 6 height 88
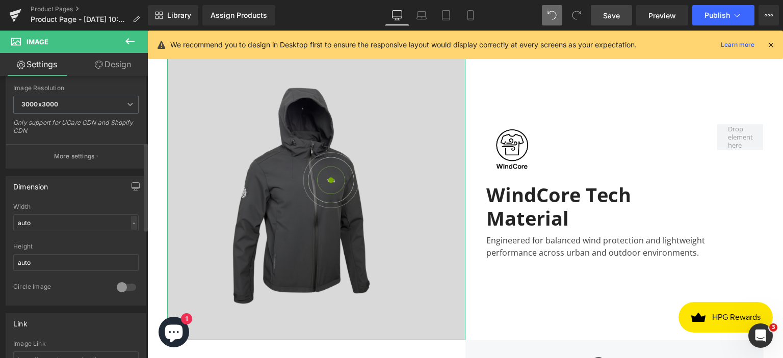
click at [132, 223] on div "-" at bounding box center [134, 223] width 6 height 14
click at [77, 222] on input "auto" at bounding box center [75, 222] width 125 height 17
type input "a"
type input "2000"
click at [51, 257] on input "auto" at bounding box center [75, 262] width 125 height 17
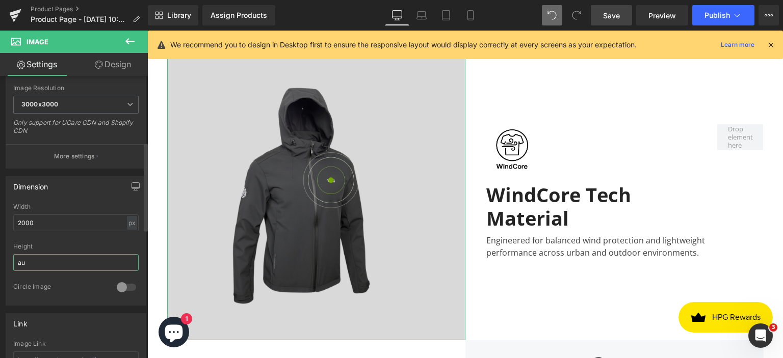
type input "a"
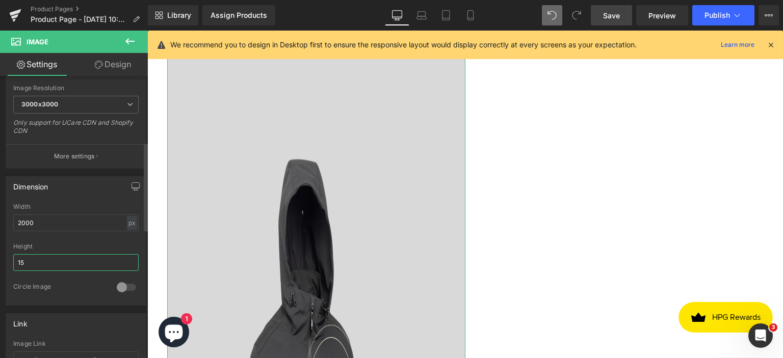
type input "1"
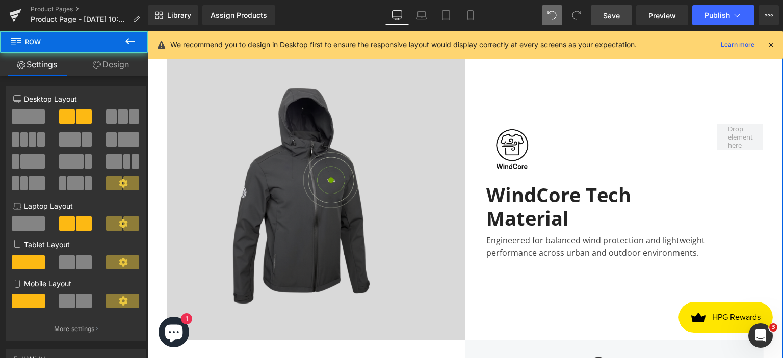
click at [159, 232] on div "Image" at bounding box center [312, 191] width 306 height 298
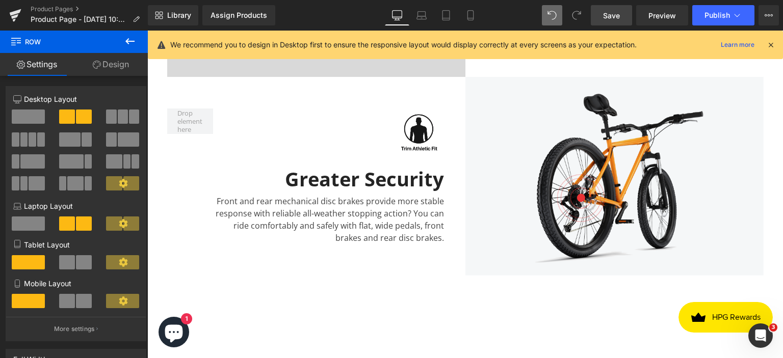
scroll to position [2092, 0]
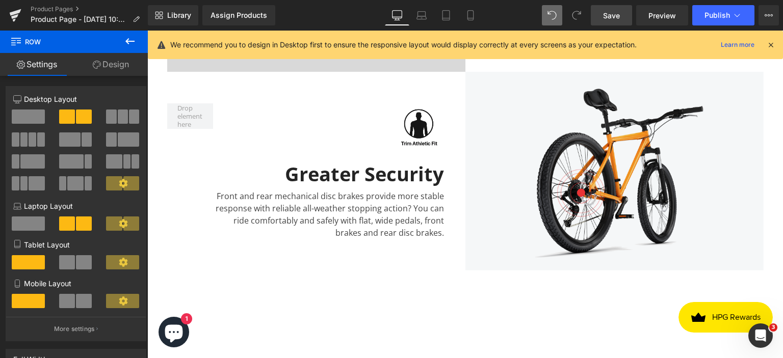
click at [129, 39] on icon at bounding box center [130, 41] width 12 height 12
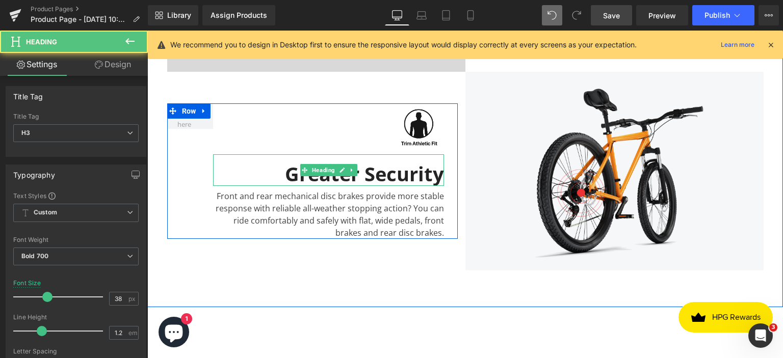
click at [373, 174] on div "Greater Security" at bounding box center [328, 170] width 231 height 32
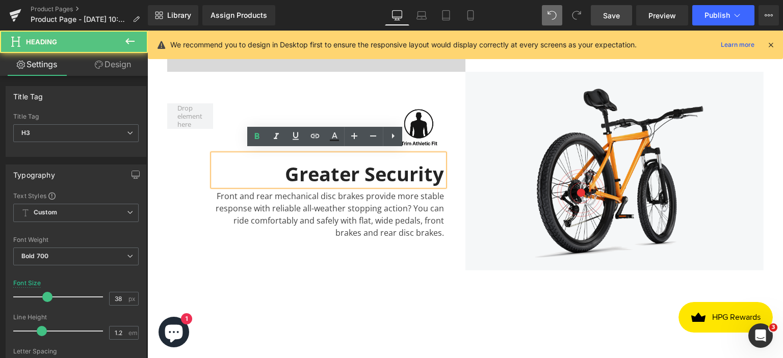
click at [373, 174] on div "Greater Security" at bounding box center [328, 170] width 231 height 32
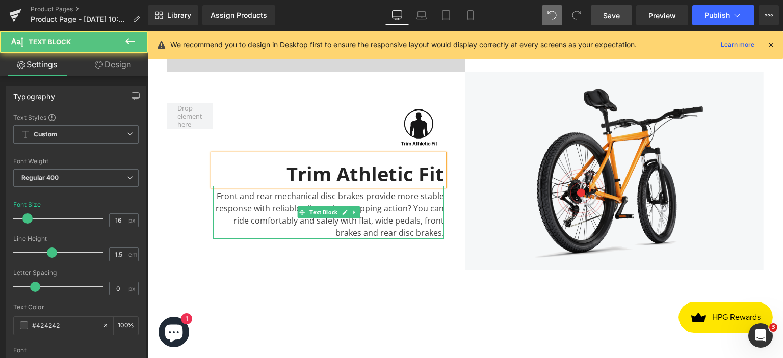
click at [365, 209] on div "Front and rear mechanical disc brakes provide more stable response with reliabl…" at bounding box center [328, 212] width 231 height 53
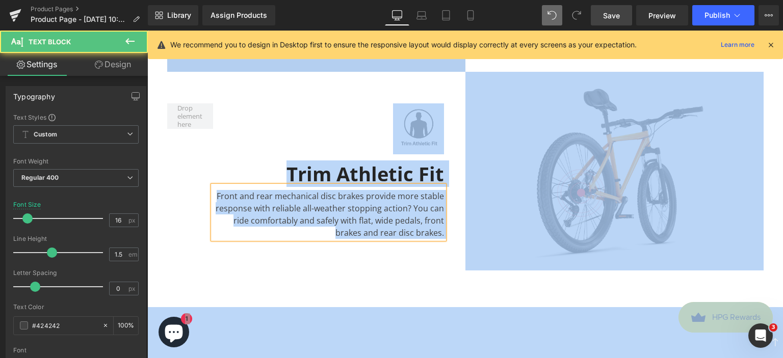
click at [342, 218] on div "Front and rear mechanical disc brakes provide more stable response with reliabl…" at bounding box center [328, 212] width 231 height 53
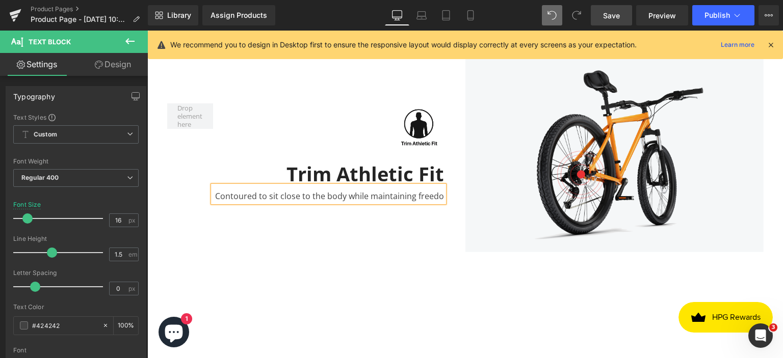
scroll to position [2105, 0]
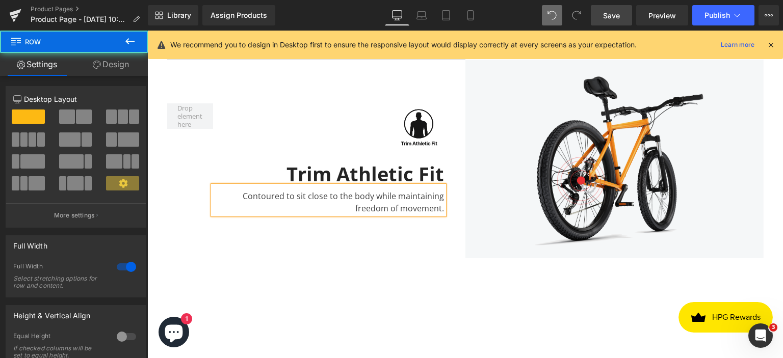
click at [365, 256] on div "Image Image WindCore Tech Material Heading Engineered for balanced wind protect…" at bounding box center [464, 10] width 635 height 570
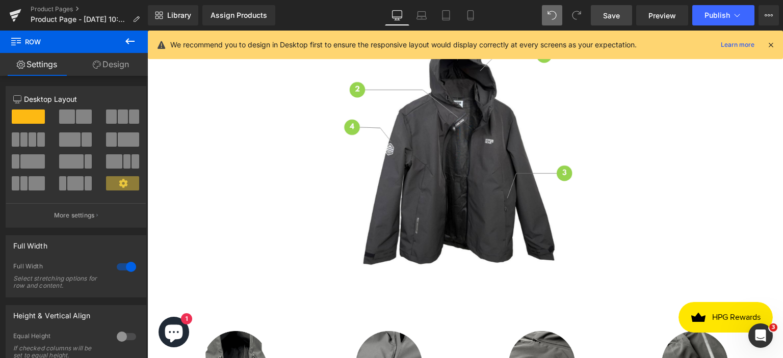
scroll to position [1310, 0]
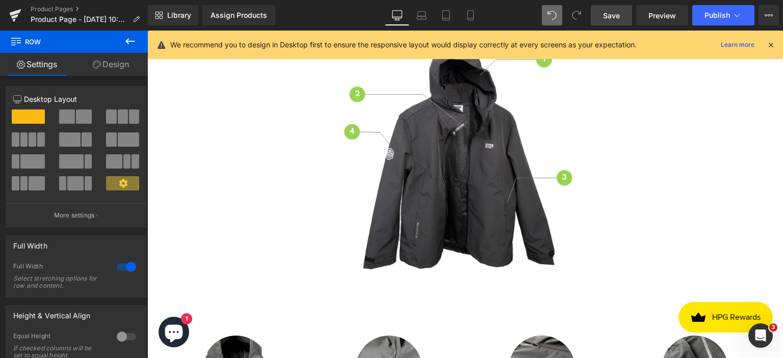
click at [620, 14] on span "Save" at bounding box center [611, 15] width 17 height 11
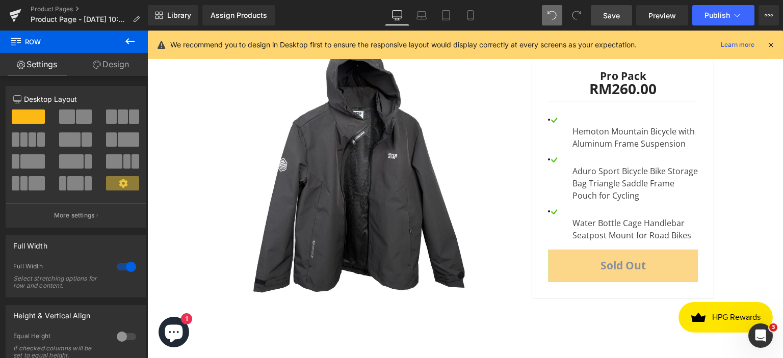
scroll to position [2818, 0]
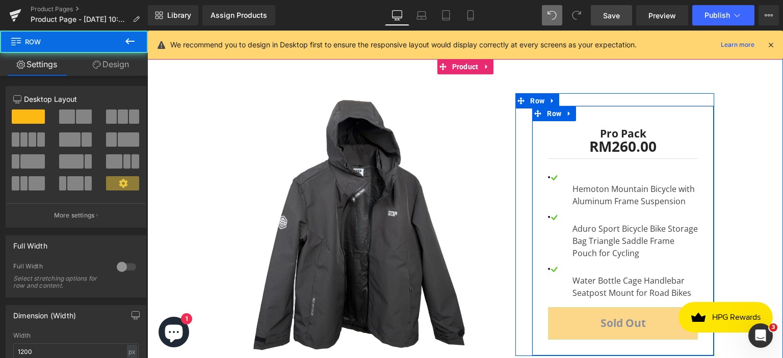
click at [701, 136] on div "RM0 RM260.00 SALE -25900% (P) Price Pro Pack Text Block RM260.00 RM0 (P) Price …" at bounding box center [622, 230] width 182 height 251
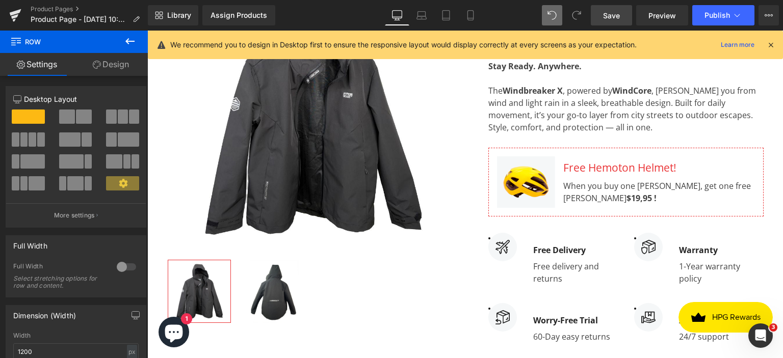
scroll to position [241, 0]
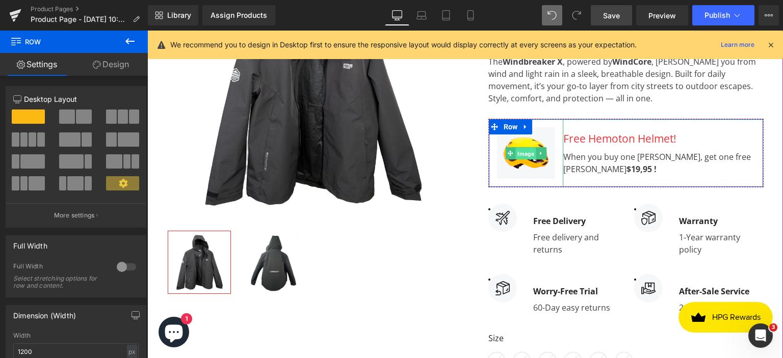
click at [526, 152] on span "Image" at bounding box center [525, 153] width 21 height 12
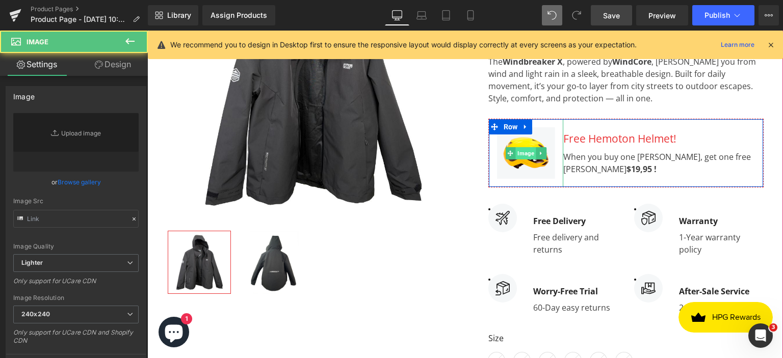
type input "[URL][DOMAIN_NAME]"
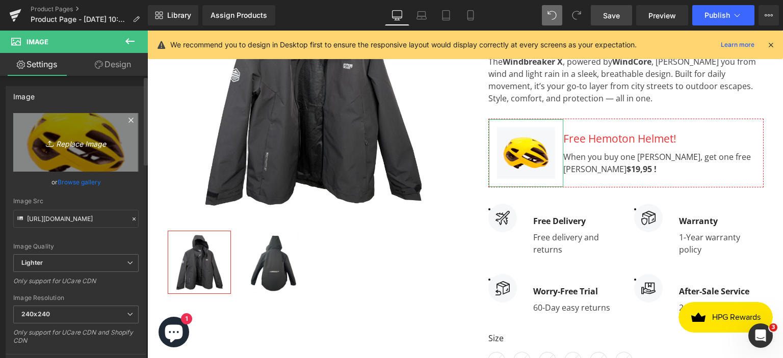
click at [92, 158] on link "Replace Image" at bounding box center [75, 142] width 125 height 59
type input "C:\fakepath\HydroTank_MattBlack_1200x1200.png"
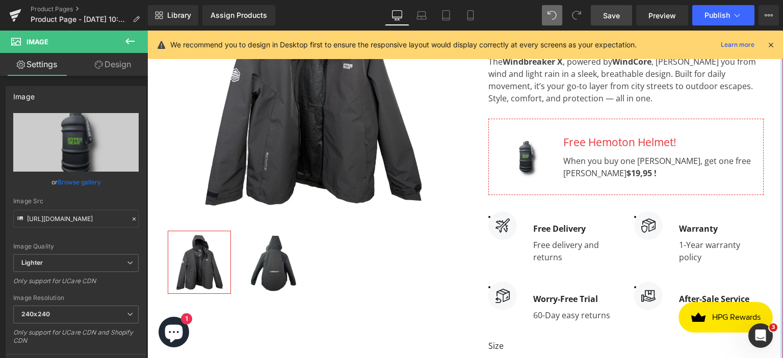
type input "[URL][DOMAIN_NAME]"
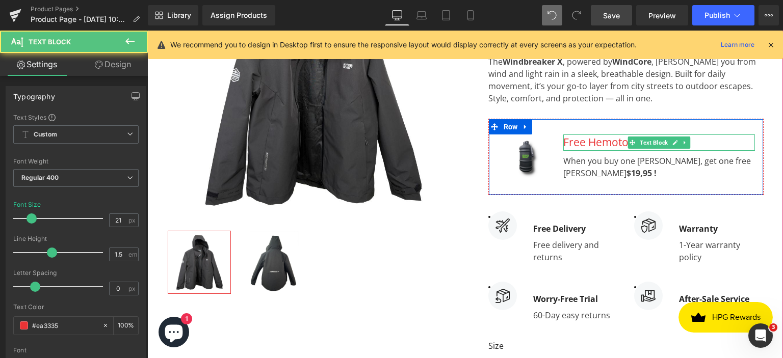
click at [606, 142] on div "Free Hemoton Helmet!" at bounding box center [659, 143] width 192 height 16
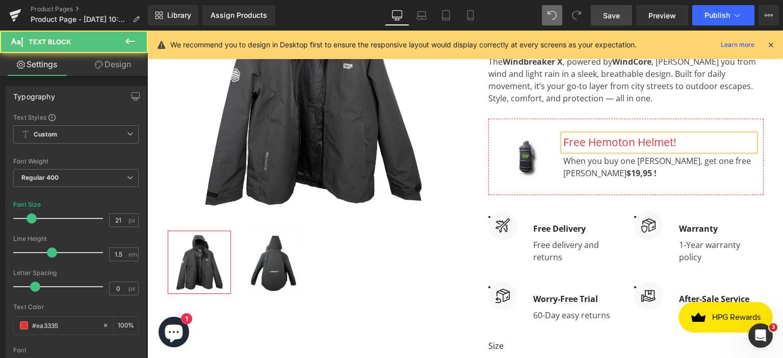
click at [606, 142] on div "Free Hemoton Helmet!" at bounding box center [659, 143] width 192 height 16
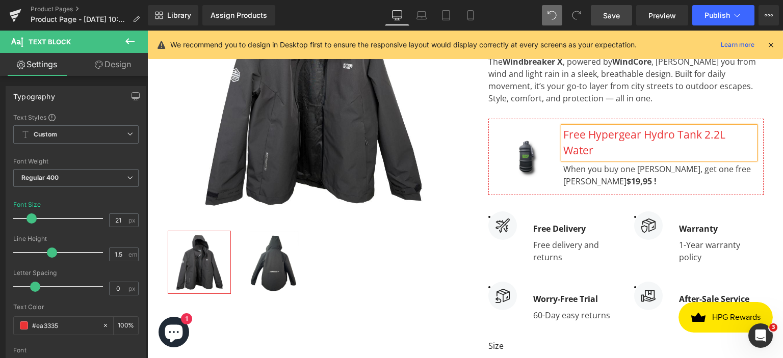
scroll to position [233, 0]
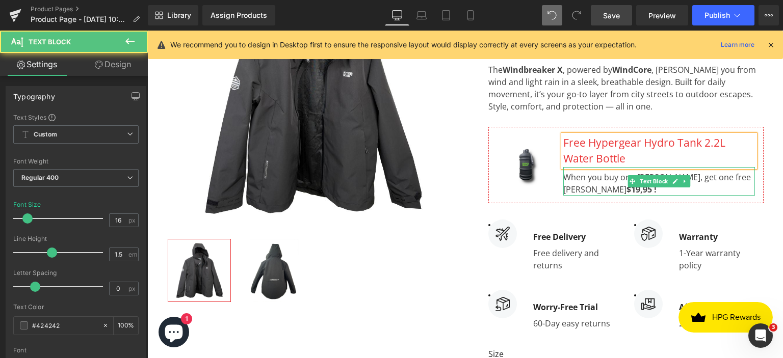
click at [605, 187] on div "When you buy one [PERSON_NAME], get one free Hemoton Helmet $19,95 !" at bounding box center [659, 181] width 192 height 29
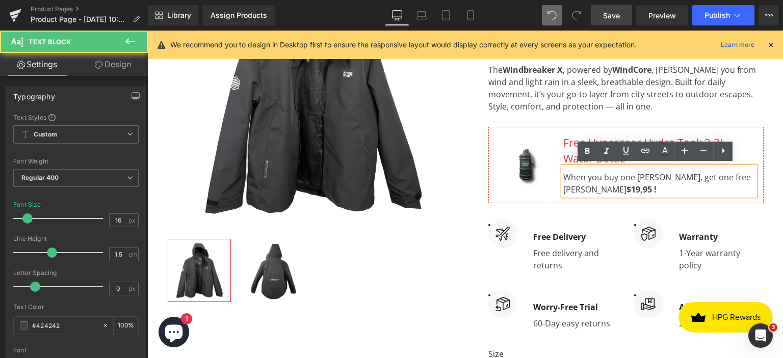
click at [615, 177] on div "When you buy one [PERSON_NAME], get one free Hemoton Helmet $19,95 !" at bounding box center [659, 181] width 192 height 29
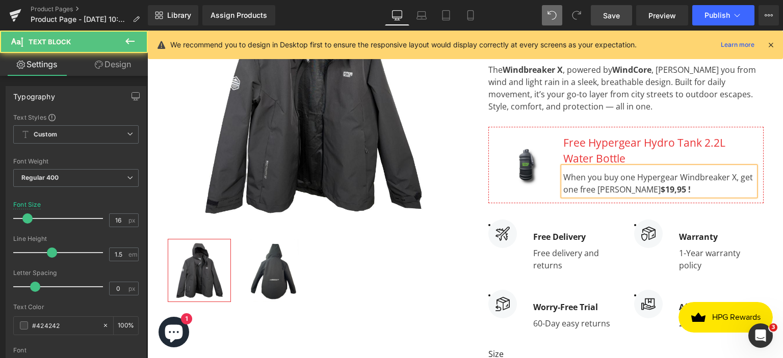
click at [593, 189] on div "When you buy one Hypergear Windbreaker X, get one free Hemoton Helmet $19,95 !" at bounding box center [659, 181] width 192 height 29
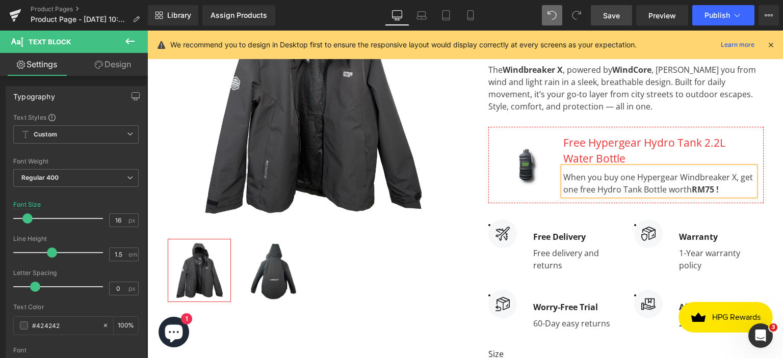
click at [764, 131] on div "Hypergear Windbreaker X (P) Title Icon Icon Icon Icon Icon Icon List Hoz (129 r…" at bounding box center [618, 247] width 306 height 614
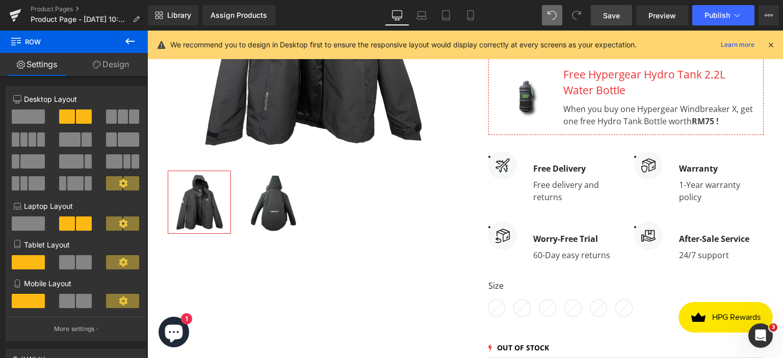
scroll to position [306, 0]
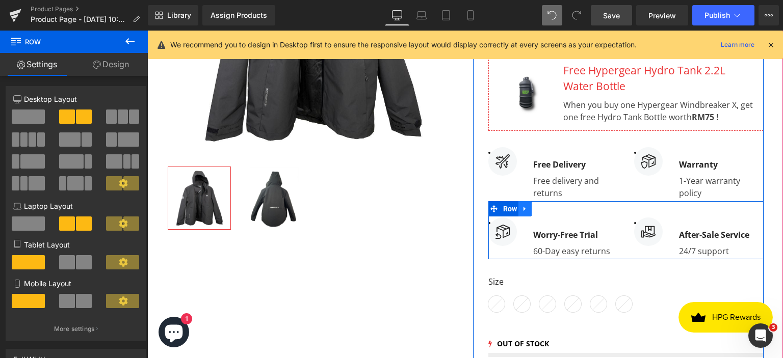
click at [525, 207] on link at bounding box center [524, 208] width 13 height 15
click at [548, 206] on icon at bounding box center [551, 209] width 7 height 8
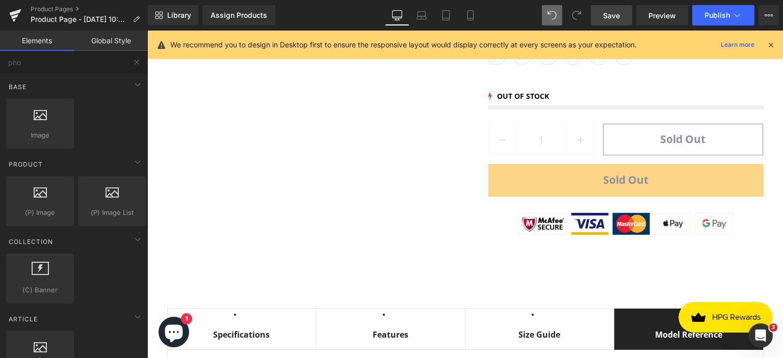
scroll to position [476, 0]
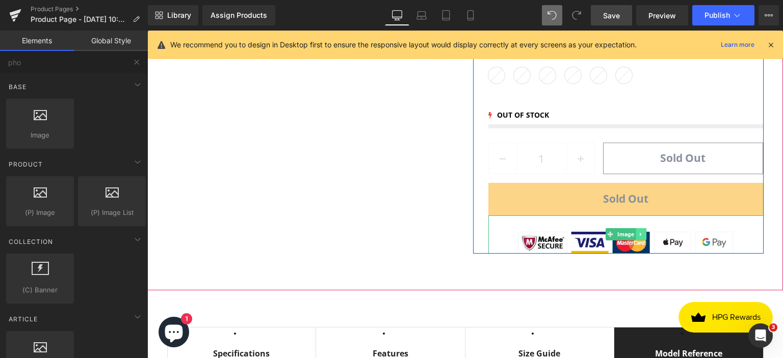
click at [636, 228] on link at bounding box center [640, 234] width 11 height 12
click at [643, 231] on icon at bounding box center [646, 234] width 6 height 6
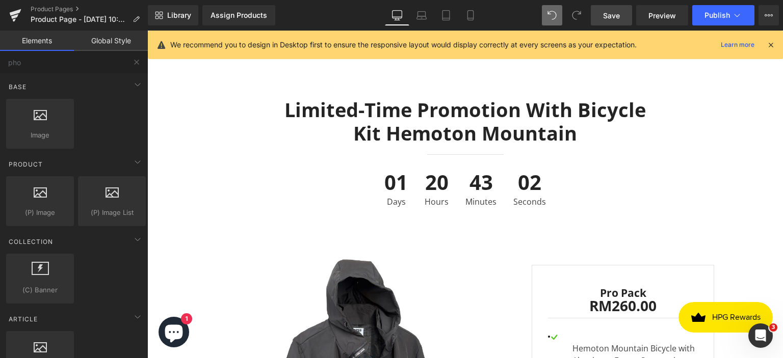
scroll to position [2575, 0]
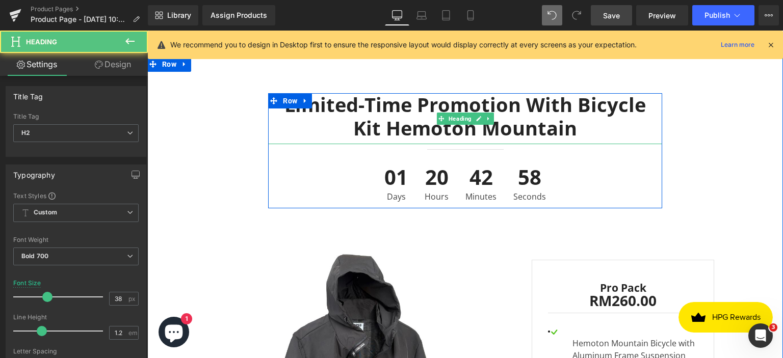
click at [555, 123] on h2 "Limited-time Promotion With Bicycle Kit Hemoton Mountain" at bounding box center [464, 116] width 393 height 46
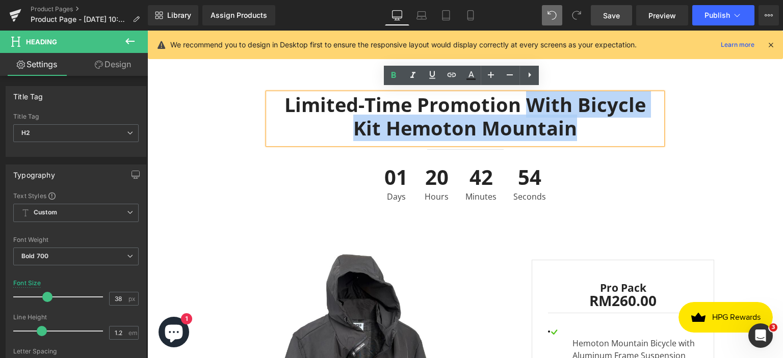
drag, startPoint x: 555, startPoint y: 125, endPoint x: 514, endPoint y: 104, distance: 46.3
click at [514, 104] on h2 "Limited-time Promotion With Bicycle Kit Hemoton Mountain" at bounding box center [464, 116] width 393 height 46
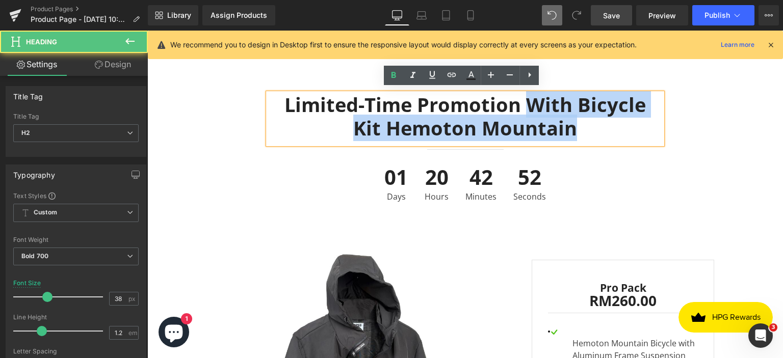
click at [569, 128] on h2 "Limited-time Promotion With Bicycle Kit Hemoton Mountain" at bounding box center [464, 116] width 393 height 46
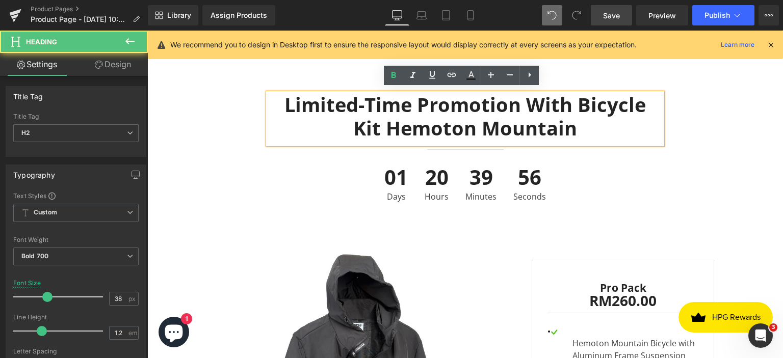
click at [569, 128] on h2 "Limited-time Promotion With Bicycle Kit Hemoton Mountain" at bounding box center [464, 116] width 393 height 46
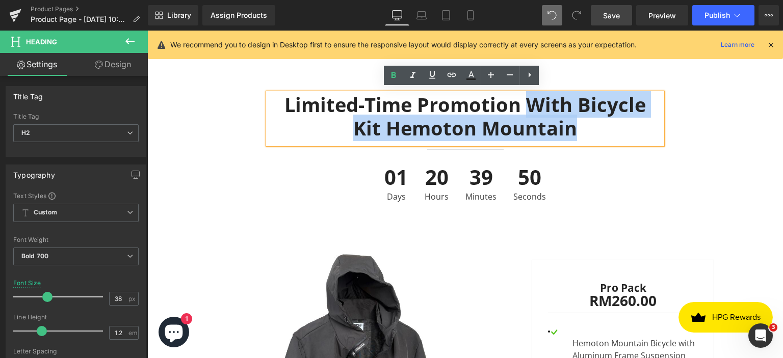
drag, startPoint x: 569, startPoint y: 129, endPoint x: 513, endPoint y: 105, distance: 60.9
click at [513, 105] on h2 "Limited-time Promotion With Bicycle Kit Hemoton Mountain" at bounding box center [464, 116] width 393 height 46
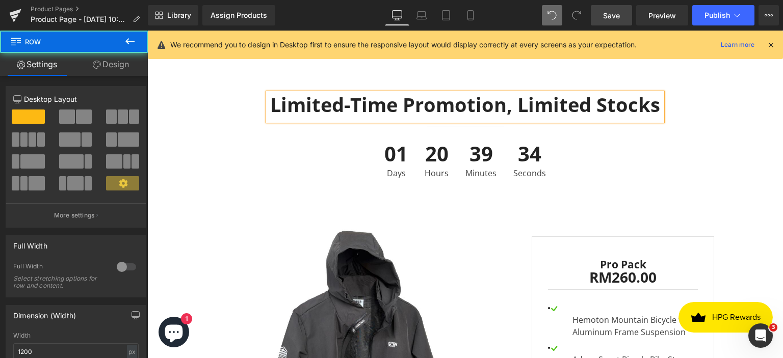
click at [741, 130] on div "Limited-time Promotion, Limited Stocks Heading Separator 01 Days 20 Hours 39 Mi…" at bounding box center [464, 139] width 611 height 92
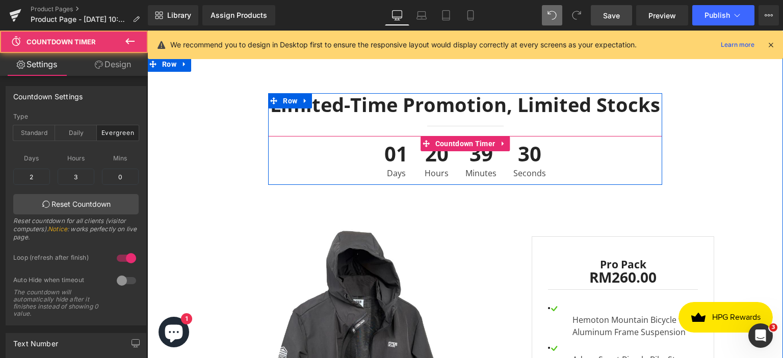
click at [585, 145] on div "01 Days 20 Hours 39 Minutes 30 Seconds" at bounding box center [464, 160] width 393 height 49
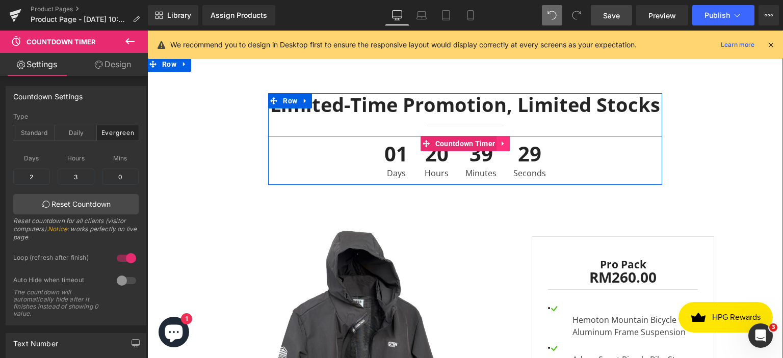
click at [501, 142] on icon at bounding box center [502, 144] width 2 height 5
click at [506, 140] on icon at bounding box center [509, 143] width 7 height 7
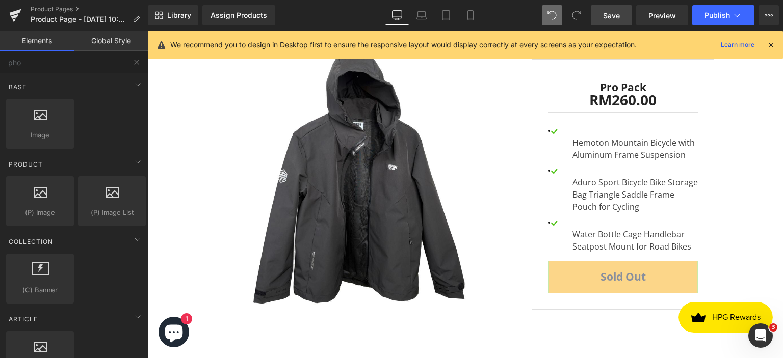
scroll to position [2672, 0]
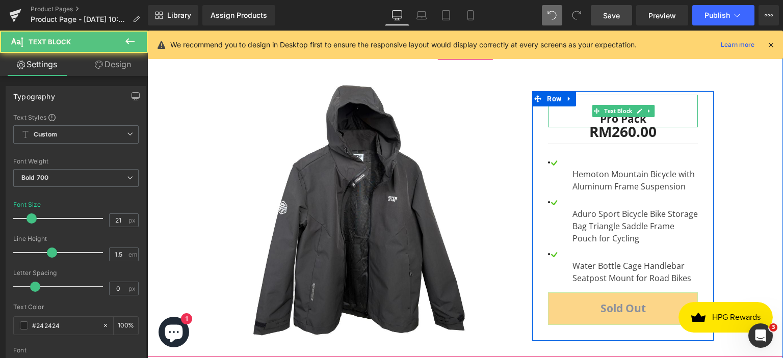
click at [632, 114] on div "Pro Pack" at bounding box center [623, 111] width 150 height 33
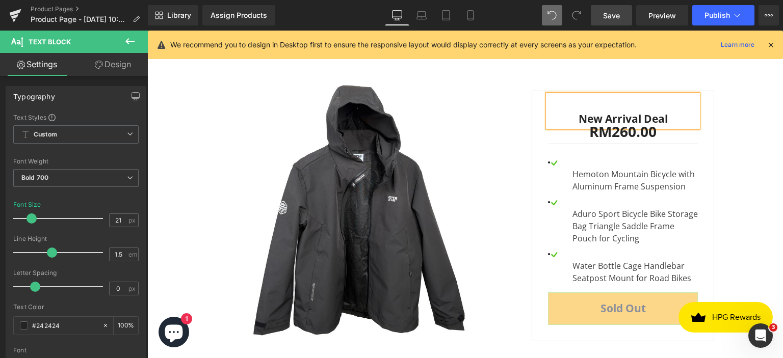
click at [770, 136] on div "Sale Off (P) Image RM0 RM260.00 SALE -25900% (P) Price New Arrival Deal Text Bl…" at bounding box center [464, 204] width 635 height 305
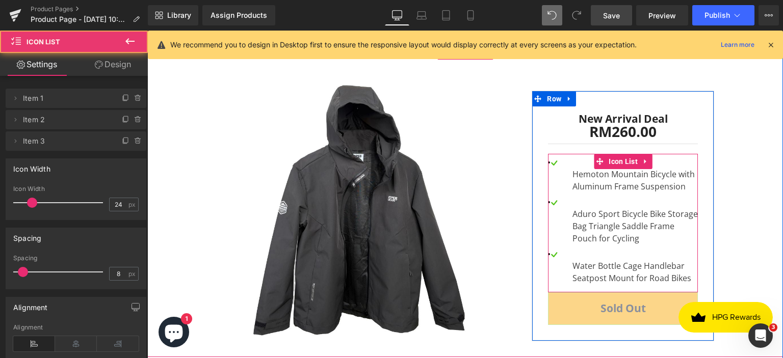
click at [575, 157] on li "Image Hemoton Mountain Bicycle with Aluminum Frame Suspension Text Block" at bounding box center [623, 175] width 150 height 36
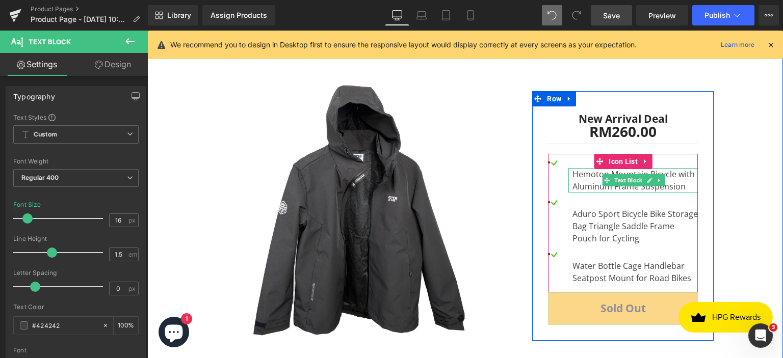
click at [580, 181] on div "Hemoton Mountain Bicycle with Aluminum Frame Suspension" at bounding box center [632, 180] width 129 height 24
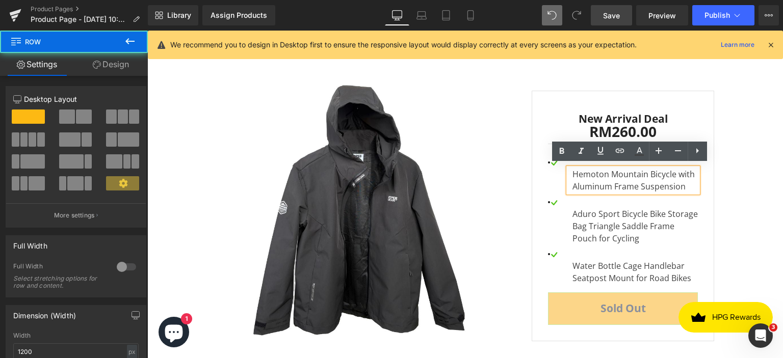
click at [748, 160] on div "Sale Off (P) Image RM0 RM260.00 SALE -25900% (P) Price New Arrival Deal Text Bl…" at bounding box center [464, 204] width 611 height 305
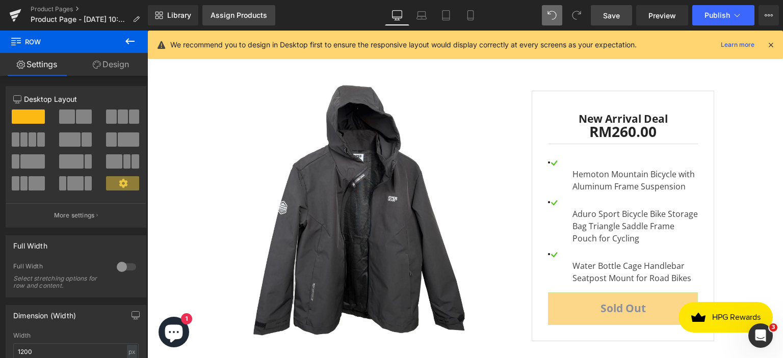
click at [221, 14] on div "Assign Products" at bounding box center [238, 15] width 57 height 8
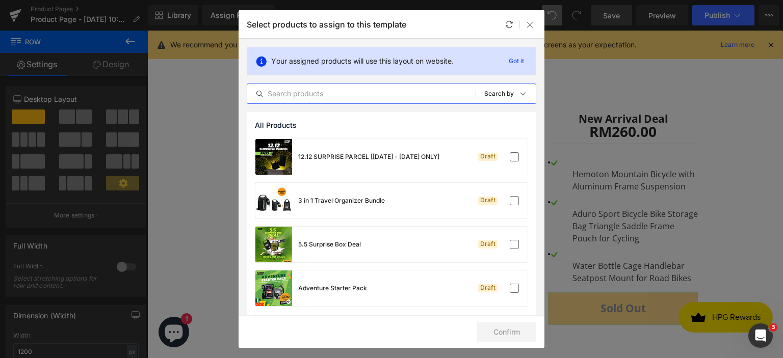
click at [334, 91] on input "text" at bounding box center [361, 94] width 228 height 12
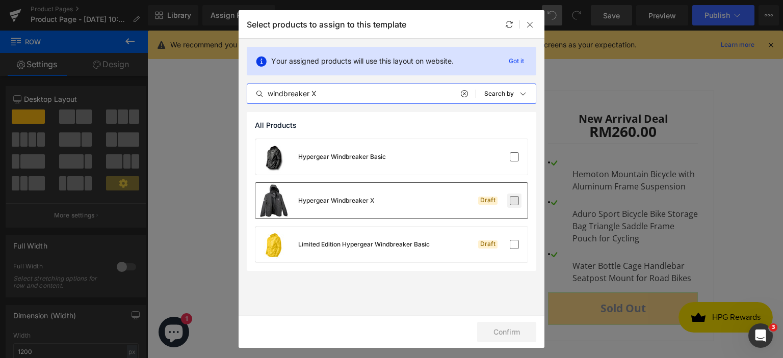
type input "windbreaker X"
click at [514, 201] on label at bounding box center [513, 200] width 9 height 9
click at [514, 201] on input "checkbox" at bounding box center [514, 201] width 0 height 0
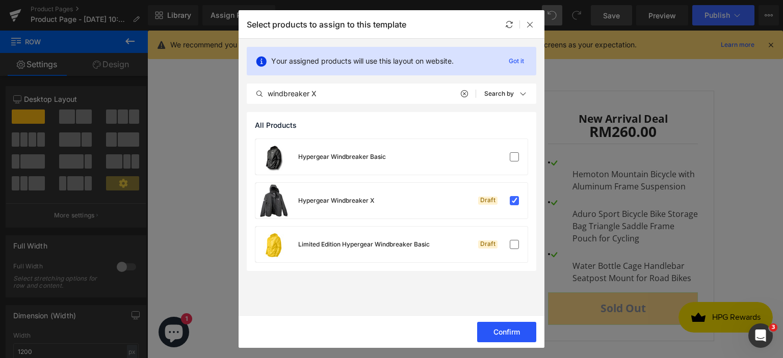
click at [494, 332] on button "Confirm" at bounding box center [506, 332] width 59 height 20
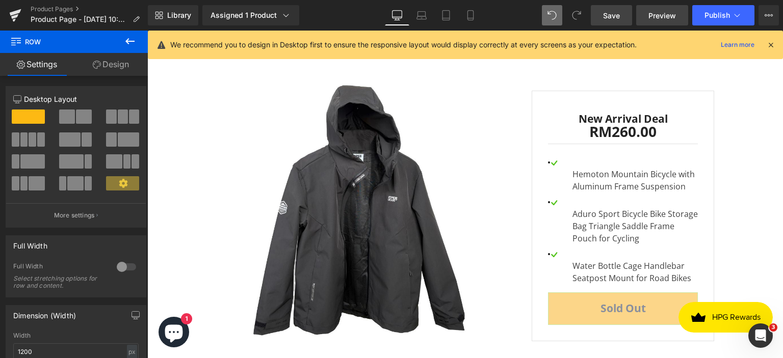
click at [655, 11] on span "Preview" at bounding box center [662, 15] width 28 height 11
click at [609, 14] on span "Save" at bounding box center [611, 15] width 17 height 11
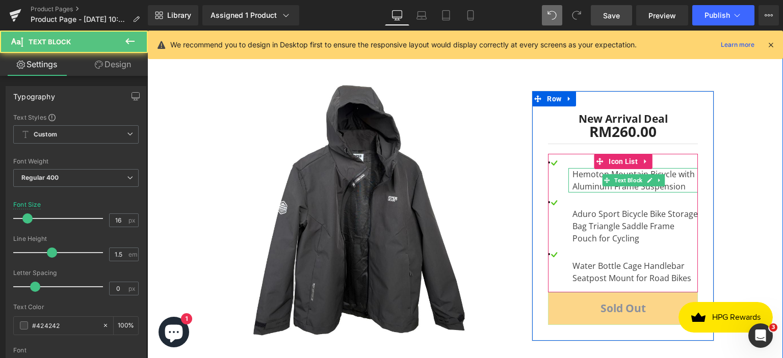
click at [680, 180] on div "Hemoton Mountain Bicycle with Aluminum Frame Suspension" at bounding box center [632, 180] width 129 height 24
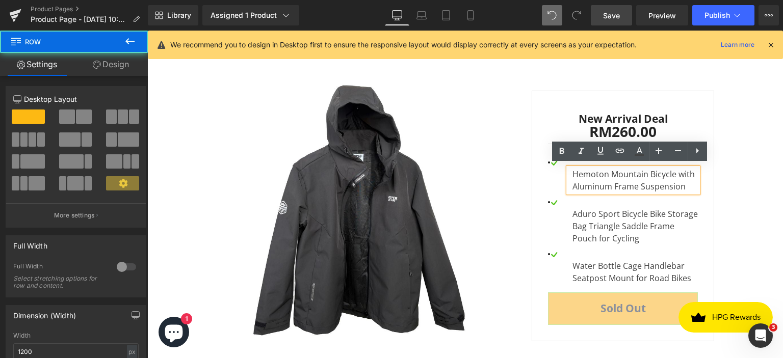
click at [741, 193] on div "Sale Off (P) Image RM0 RM260.00 SALE -25900% (P) Price New Arrival Deal Text Bl…" at bounding box center [464, 204] width 611 height 305
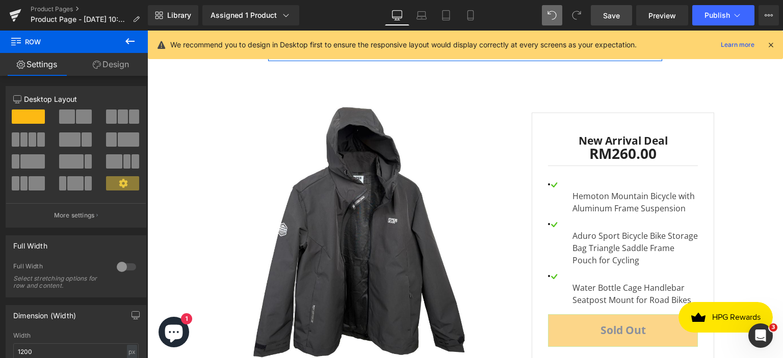
scroll to position [2659, 0]
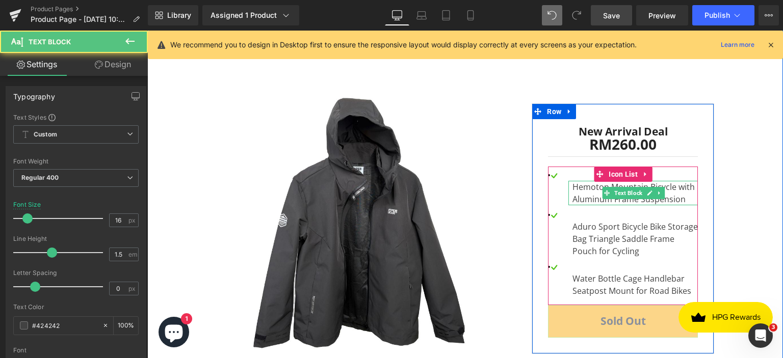
click at [676, 197] on div "Hemoton Mountain Bicycle with Aluminum Frame Suspension" at bounding box center [632, 193] width 129 height 24
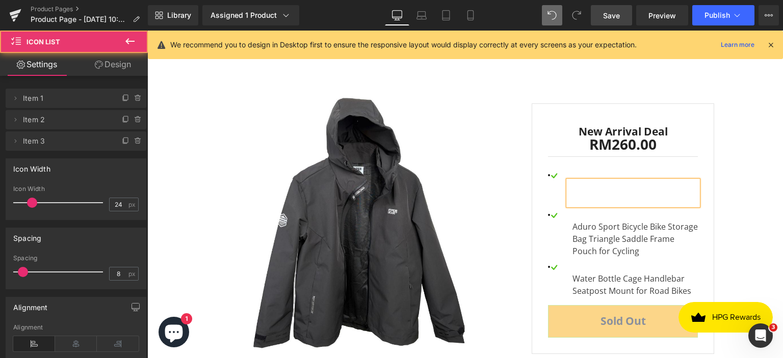
click at [641, 167] on div "Image Text Block Image Aduro Sport Bicycle Bike Storage Bag Triangle Saddle Fra…" at bounding box center [623, 236] width 150 height 139
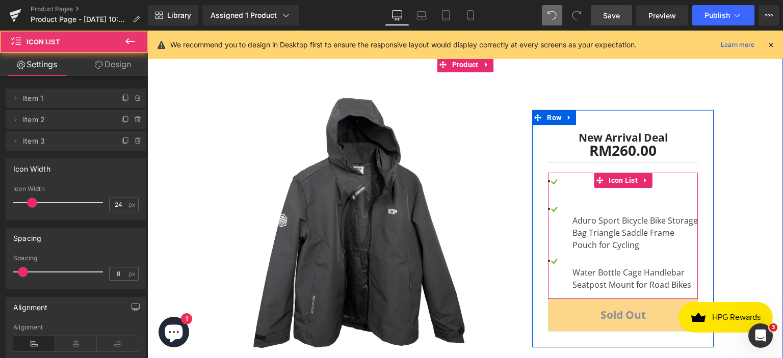
click at [572, 177] on li "Image Text Block" at bounding box center [623, 187] width 150 height 23
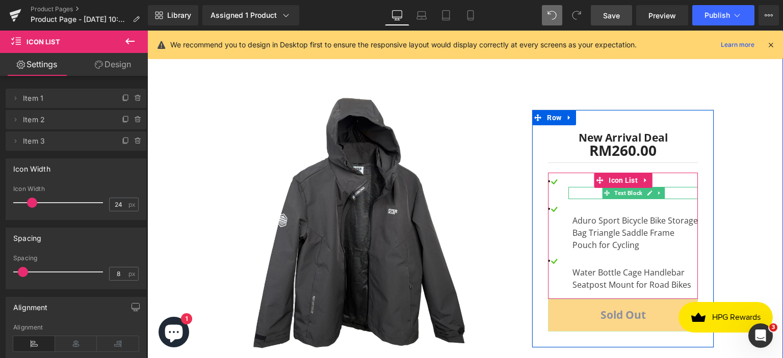
click at [575, 187] on div at bounding box center [632, 193] width 129 height 12
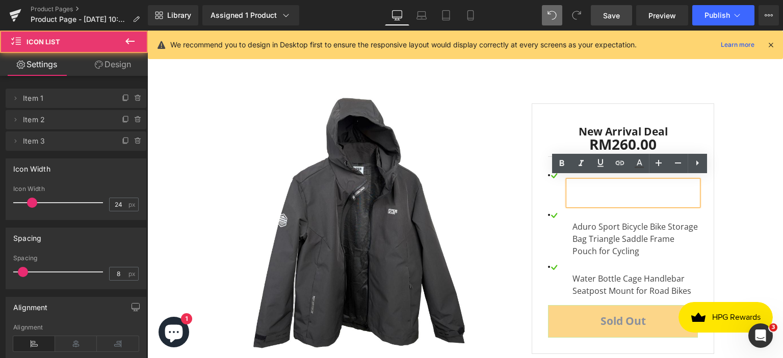
click at [548, 190] on li "Image Text Block" at bounding box center [623, 188] width 150 height 36
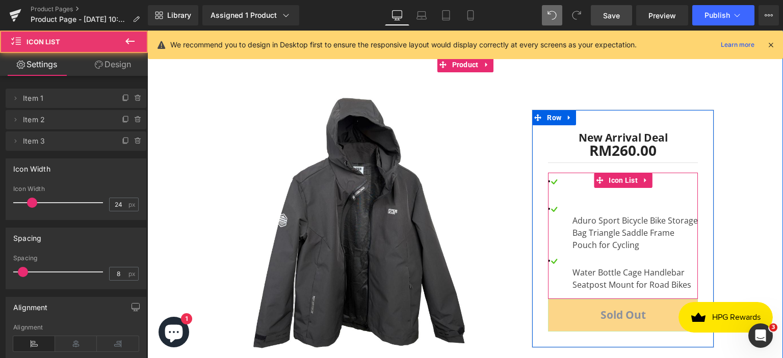
click at [574, 176] on li "Image Text Block" at bounding box center [623, 187] width 150 height 23
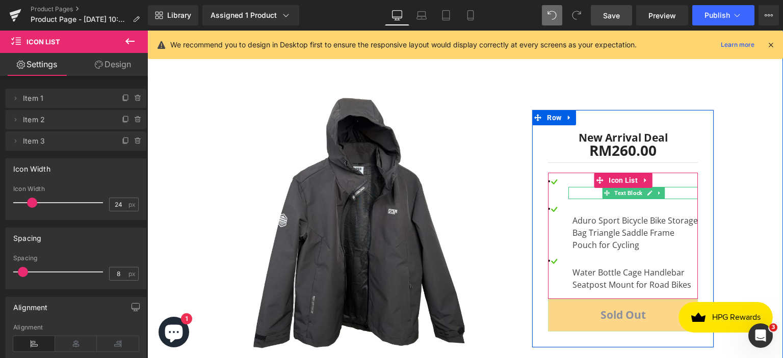
click at [580, 190] on div at bounding box center [632, 193] width 129 height 12
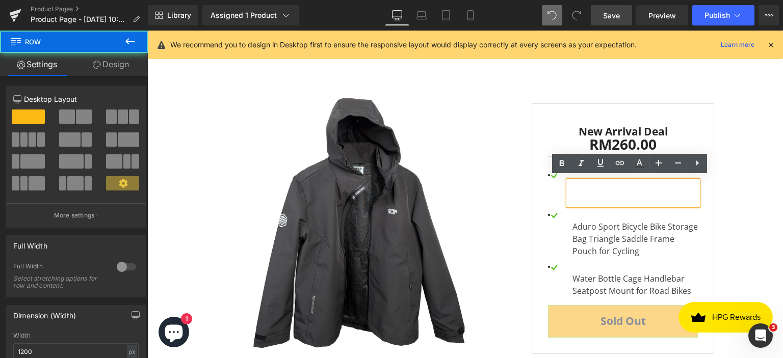
click at [724, 196] on div "Sale Off (P) Image RM0 RM260.00 SALE -25900% (P) Price New Arrival Deal Text Bl…" at bounding box center [464, 217] width 611 height 305
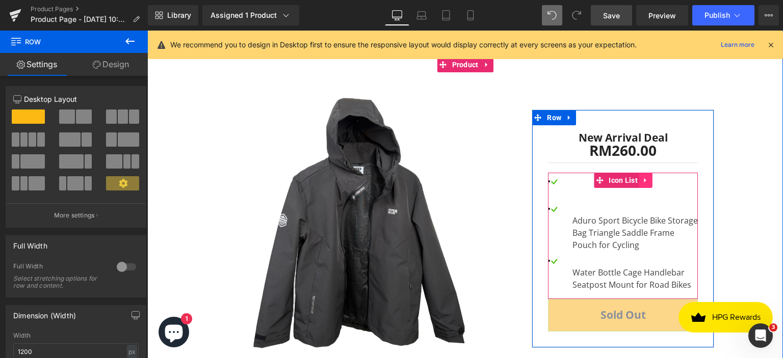
click at [642, 177] on icon at bounding box center [645, 181] width 7 height 8
click at [649, 177] on icon at bounding box center [652, 180] width 7 height 7
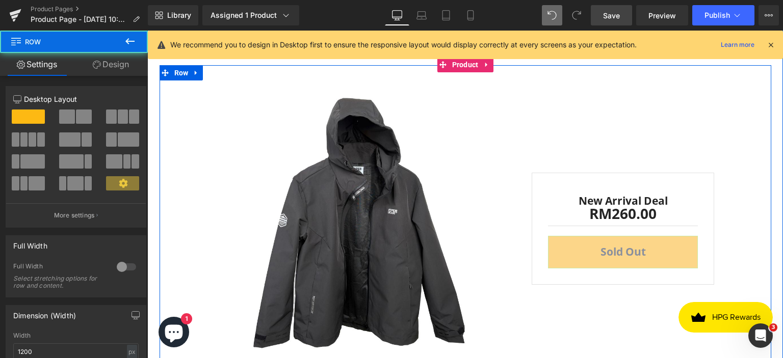
click at [762, 188] on div "Sale Off (P) Image RM0 RM260.00 SALE -25900% (P) Price New Arrival Deal Text Bl…" at bounding box center [464, 217] width 611 height 305
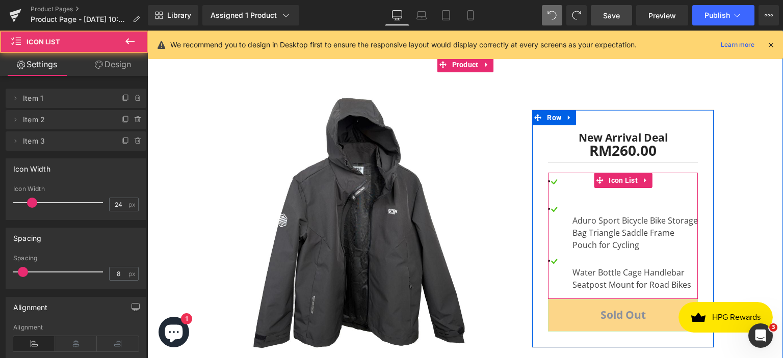
click at [585, 179] on li "Image Text Block" at bounding box center [623, 187] width 150 height 23
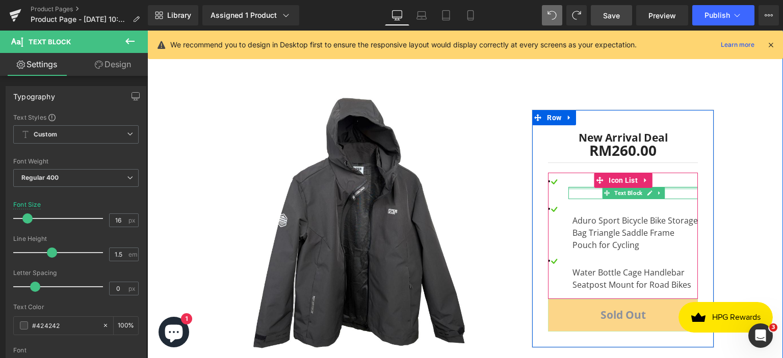
click at [576, 187] on div at bounding box center [632, 188] width 129 height 3
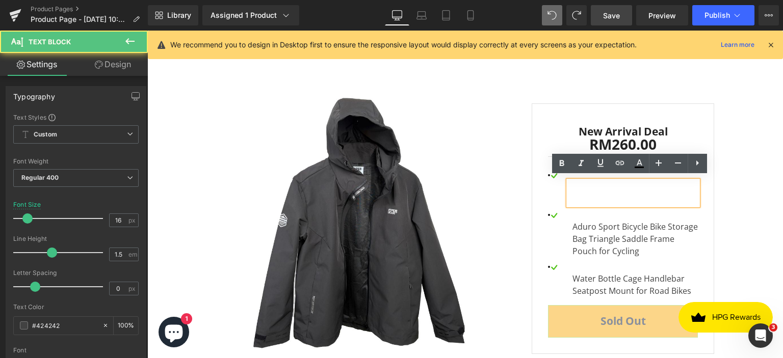
click at [576, 184] on div at bounding box center [632, 193] width 129 height 24
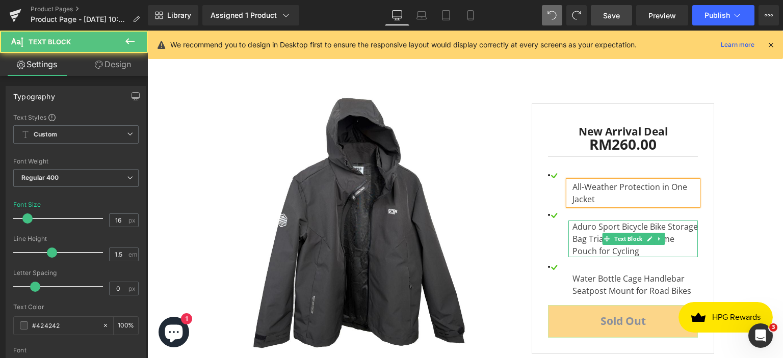
click at [599, 223] on div "Aduro Sport Bicycle Bike Storage Bag Triangle Saddle Frame Pouch for Cycling" at bounding box center [632, 239] width 129 height 37
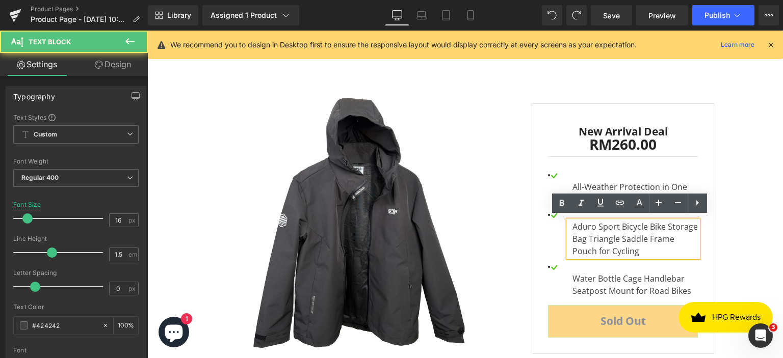
click at [617, 241] on div "Aduro Sport Bicycle Bike Storage Bag Triangle Saddle Frame Pouch for Cycling" at bounding box center [632, 239] width 129 height 37
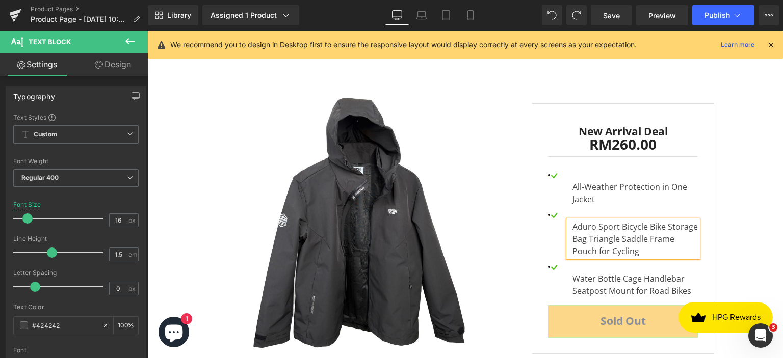
scroll to position [2671, 0]
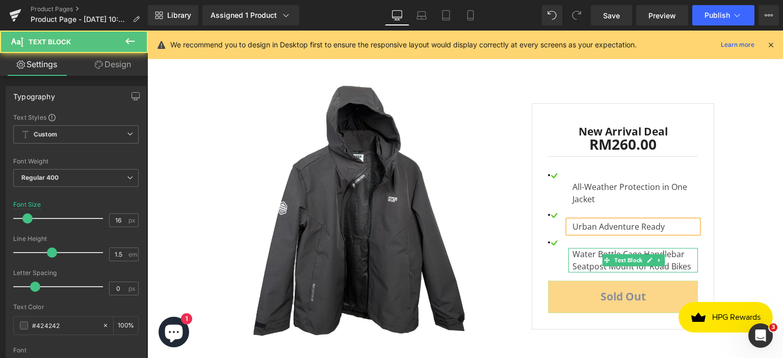
click at [578, 253] on div "Water Bottle Cage Handlebar Seatpost Mount for Road Bikes" at bounding box center [632, 260] width 129 height 24
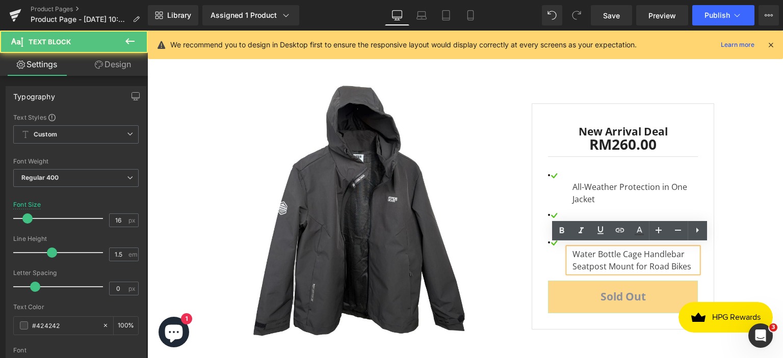
click at [578, 253] on div "Water Bottle Cage Handlebar Seatpost Mount for Road Bikes" at bounding box center [632, 260] width 129 height 24
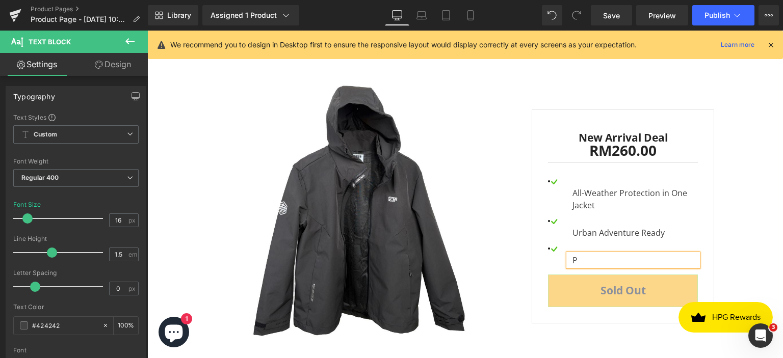
scroll to position [2677, 0]
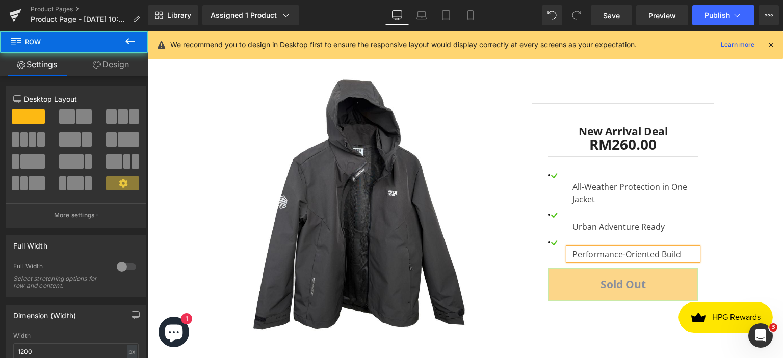
click at [729, 181] on div "Sale Off (P) Image RM0 RM260.00 SALE -25900% (P) Price New Arrival Deal Text Bl…" at bounding box center [464, 199] width 611 height 305
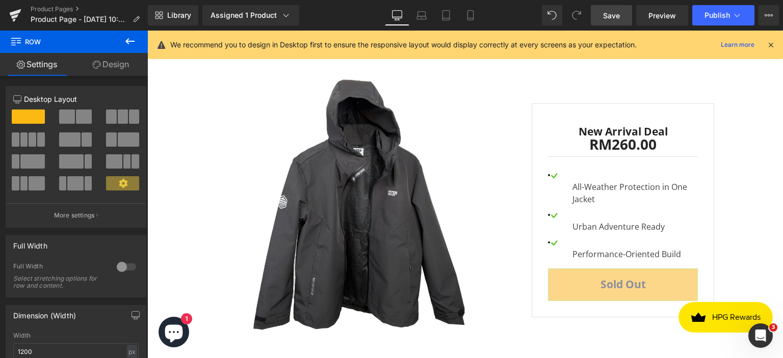
click at [618, 6] on link "Save" at bounding box center [610, 15] width 41 height 20
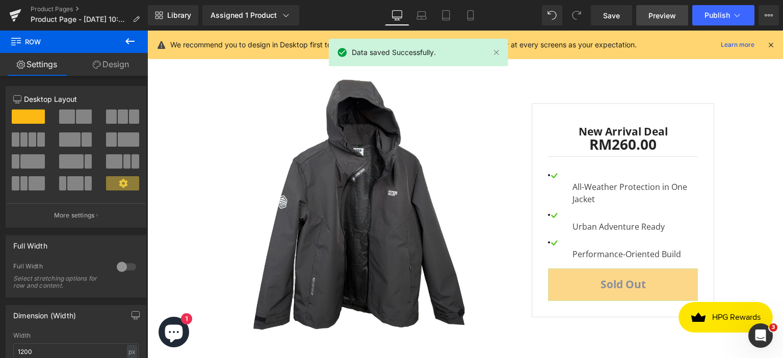
click at [669, 15] on span "Preview" at bounding box center [662, 15] width 28 height 11
